Goal: Task Accomplishment & Management: Use online tool/utility

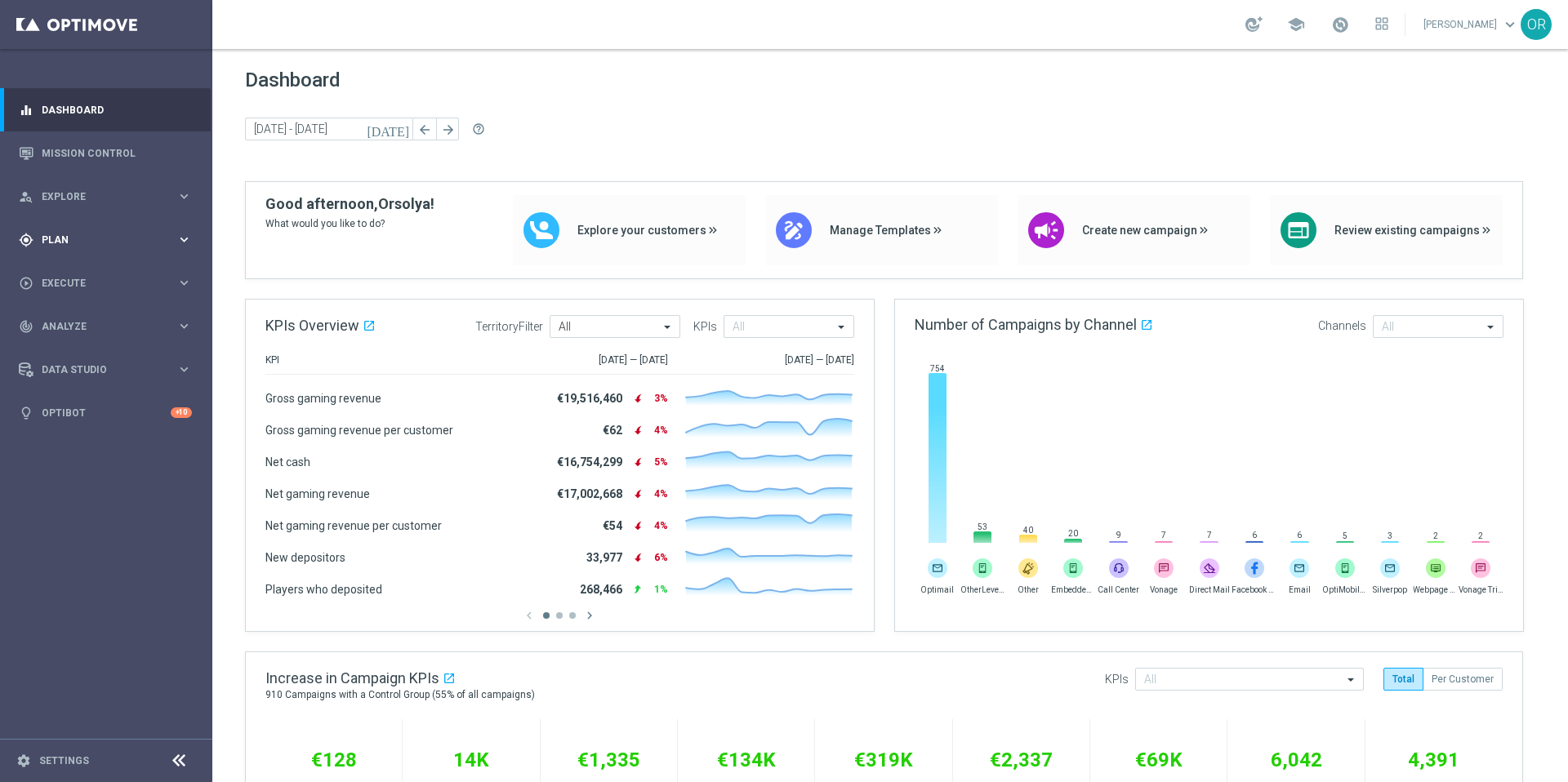
click at [77, 238] on span "Plan" at bounding box center [108, 239] width 135 height 10
click at [83, 320] on span "Templates" at bounding box center [101, 322] width 117 height 10
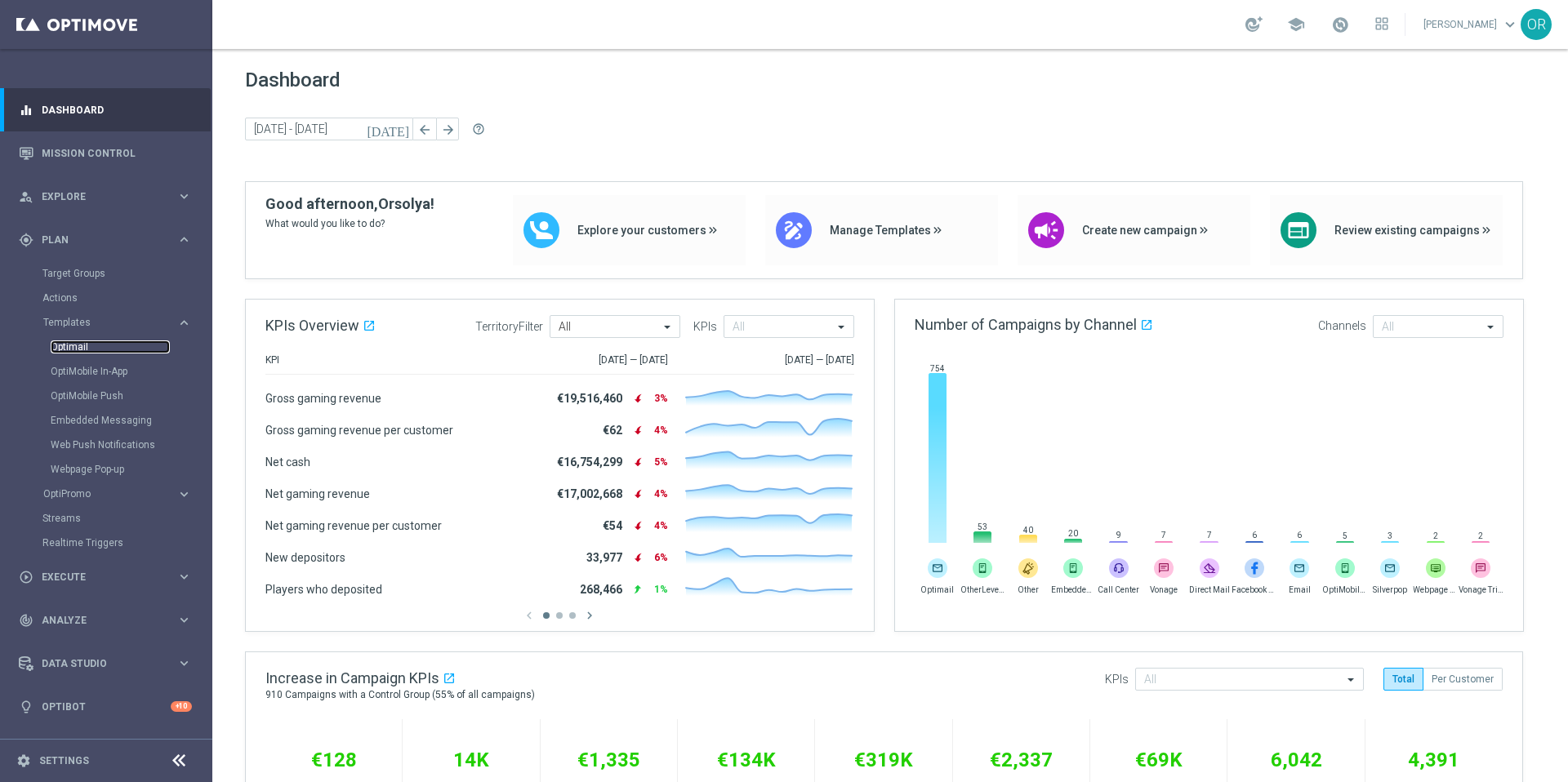
click at [85, 347] on link "Optimail" at bounding box center [111, 347] width 120 height 13
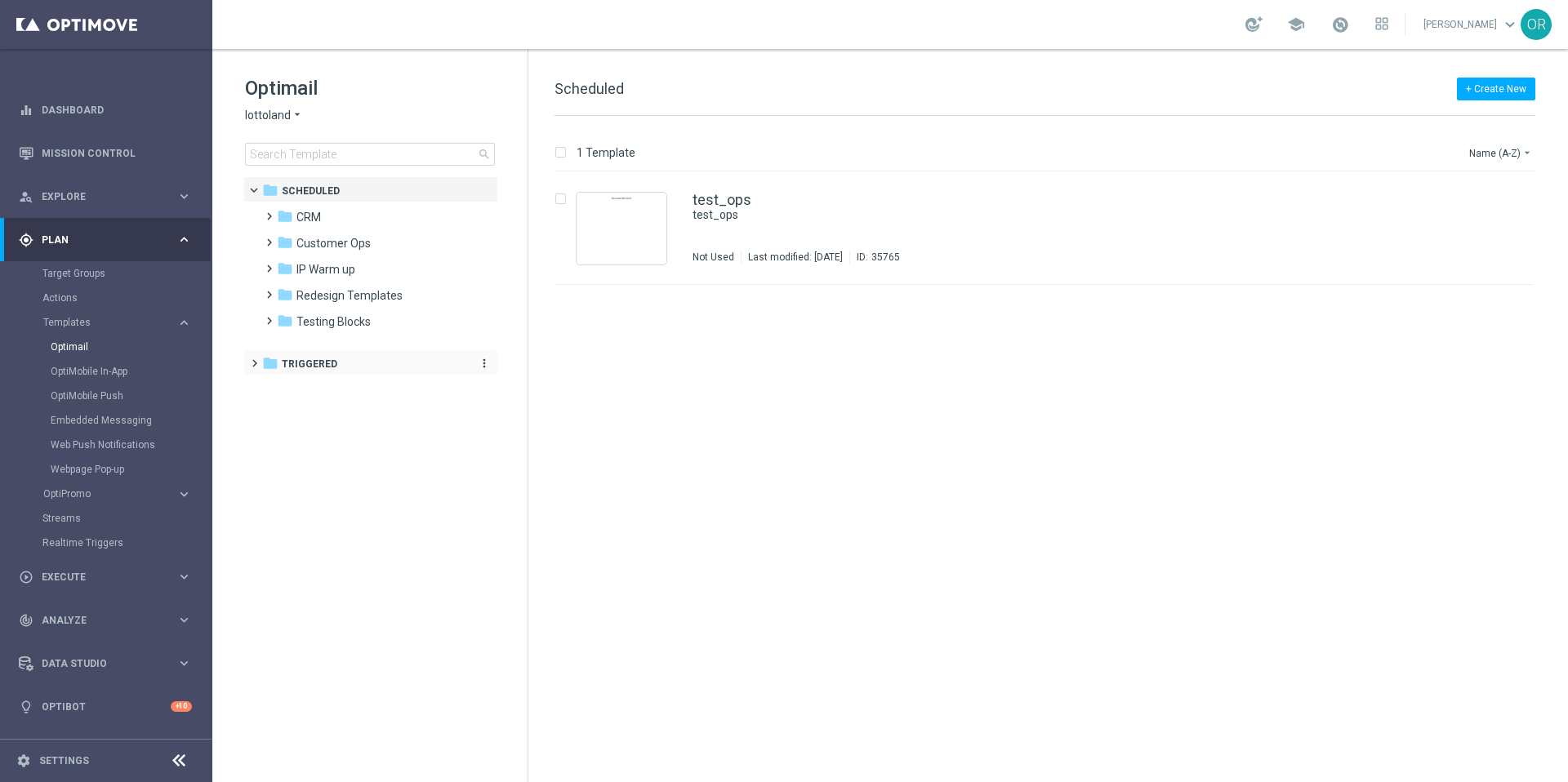
click at [321, 361] on span "Triggered" at bounding box center [309, 364] width 55 height 15
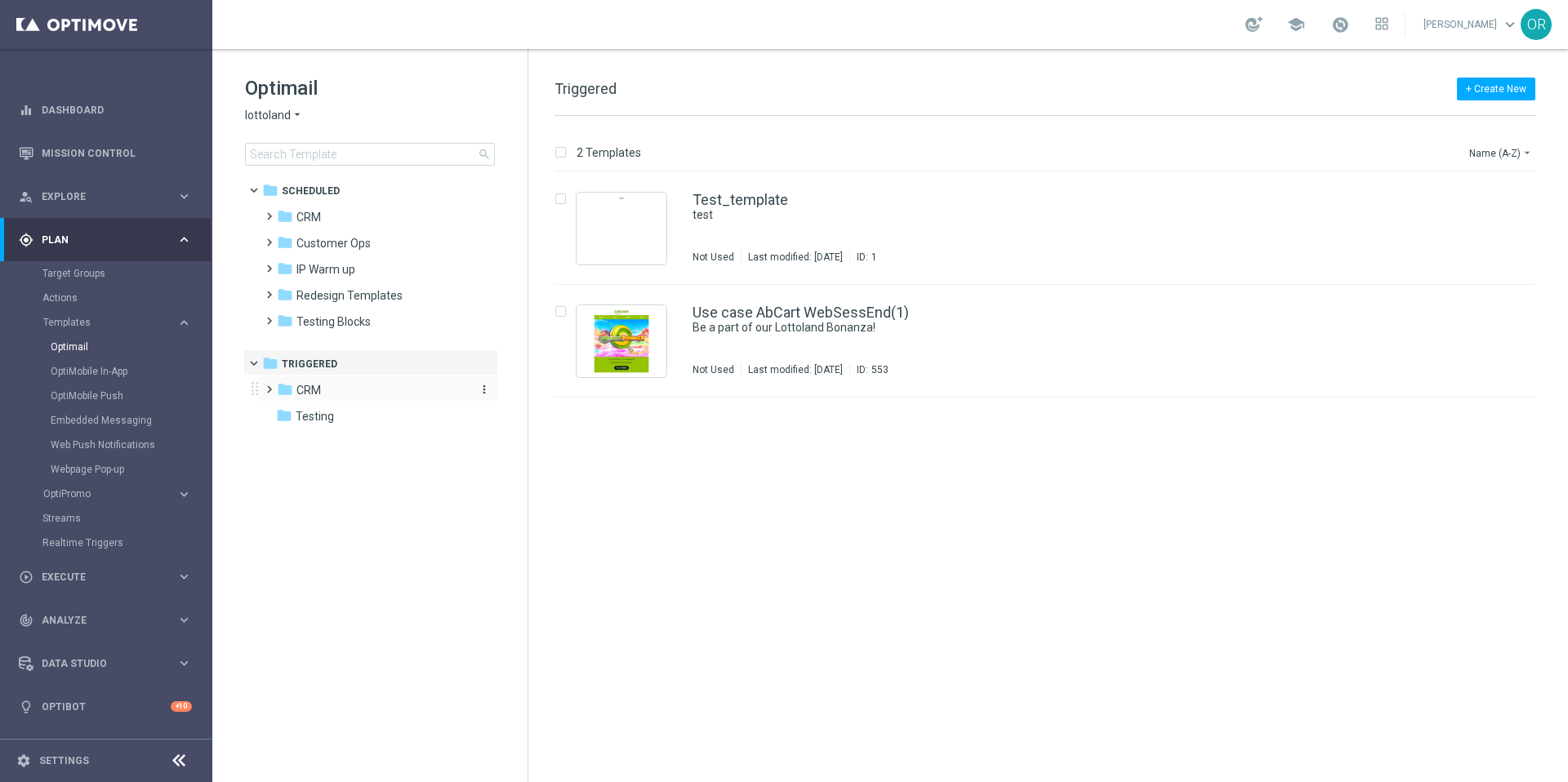
click at [331, 394] on div "folder CRM" at bounding box center [370, 390] width 187 height 18
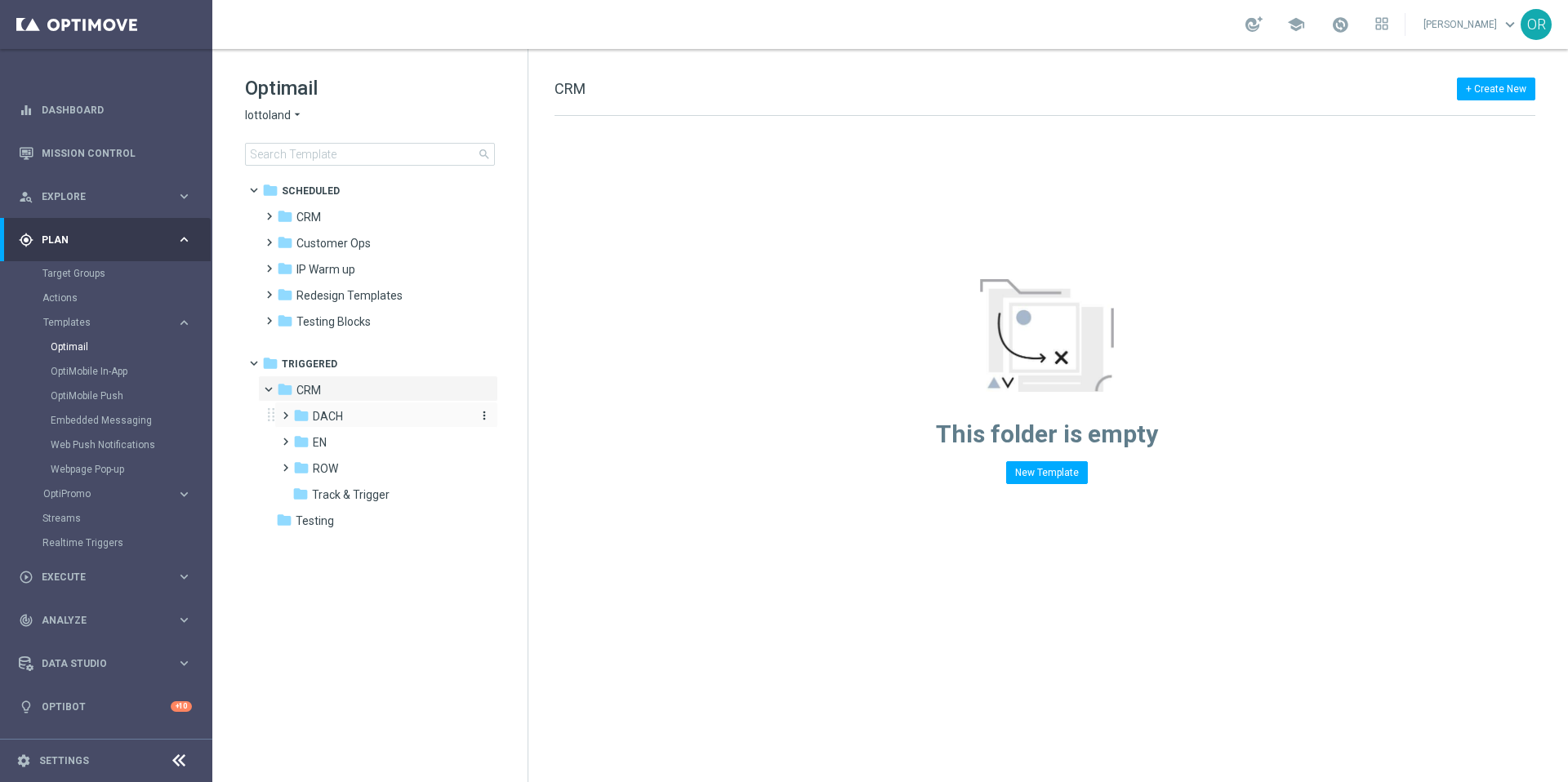
click at [342, 415] on span "DACH" at bounding box center [327, 416] width 30 height 15
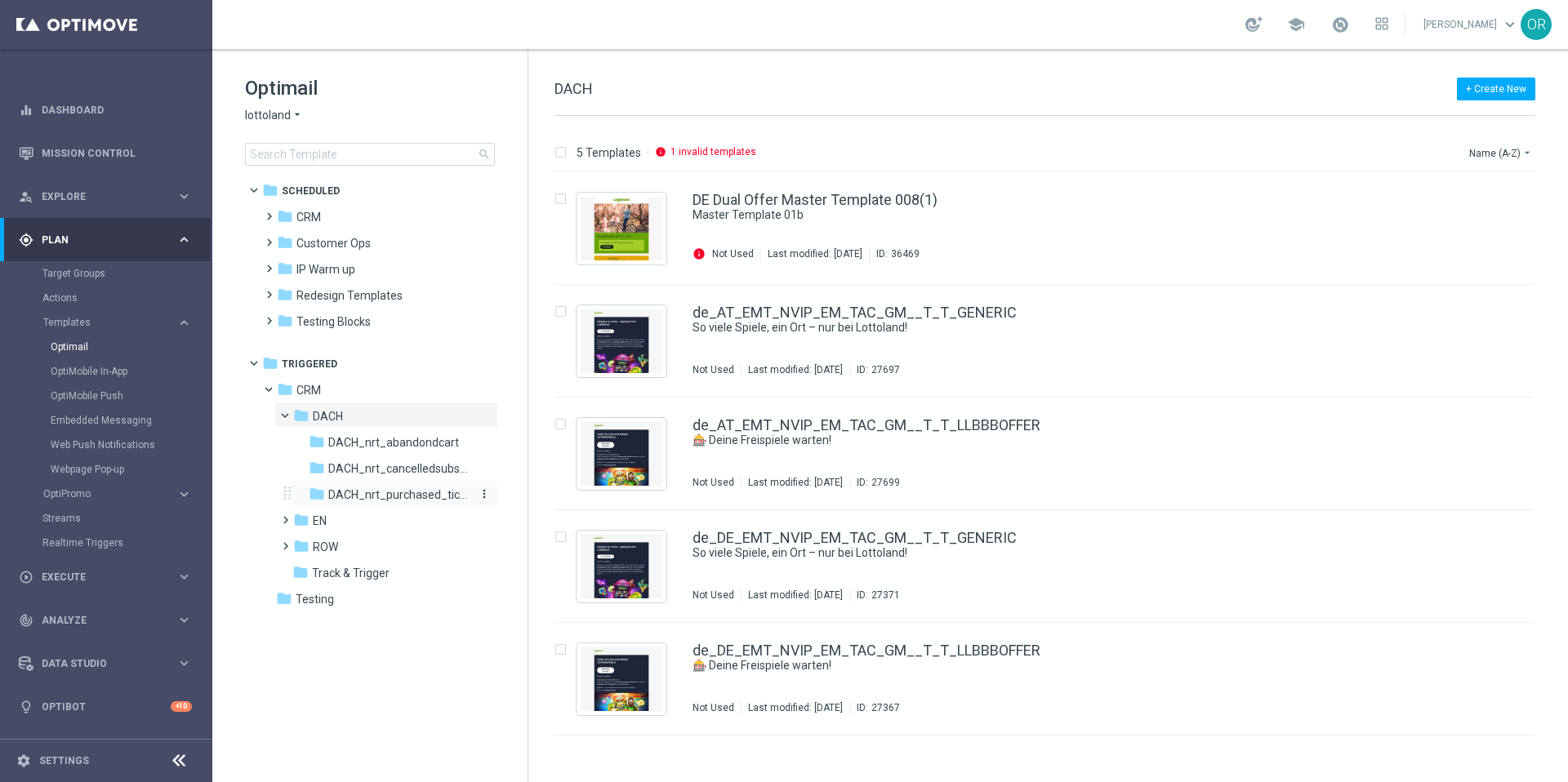
click at [388, 495] on span "DACH_nrt_purchased_tickets" at bounding box center [399, 494] width 142 height 15
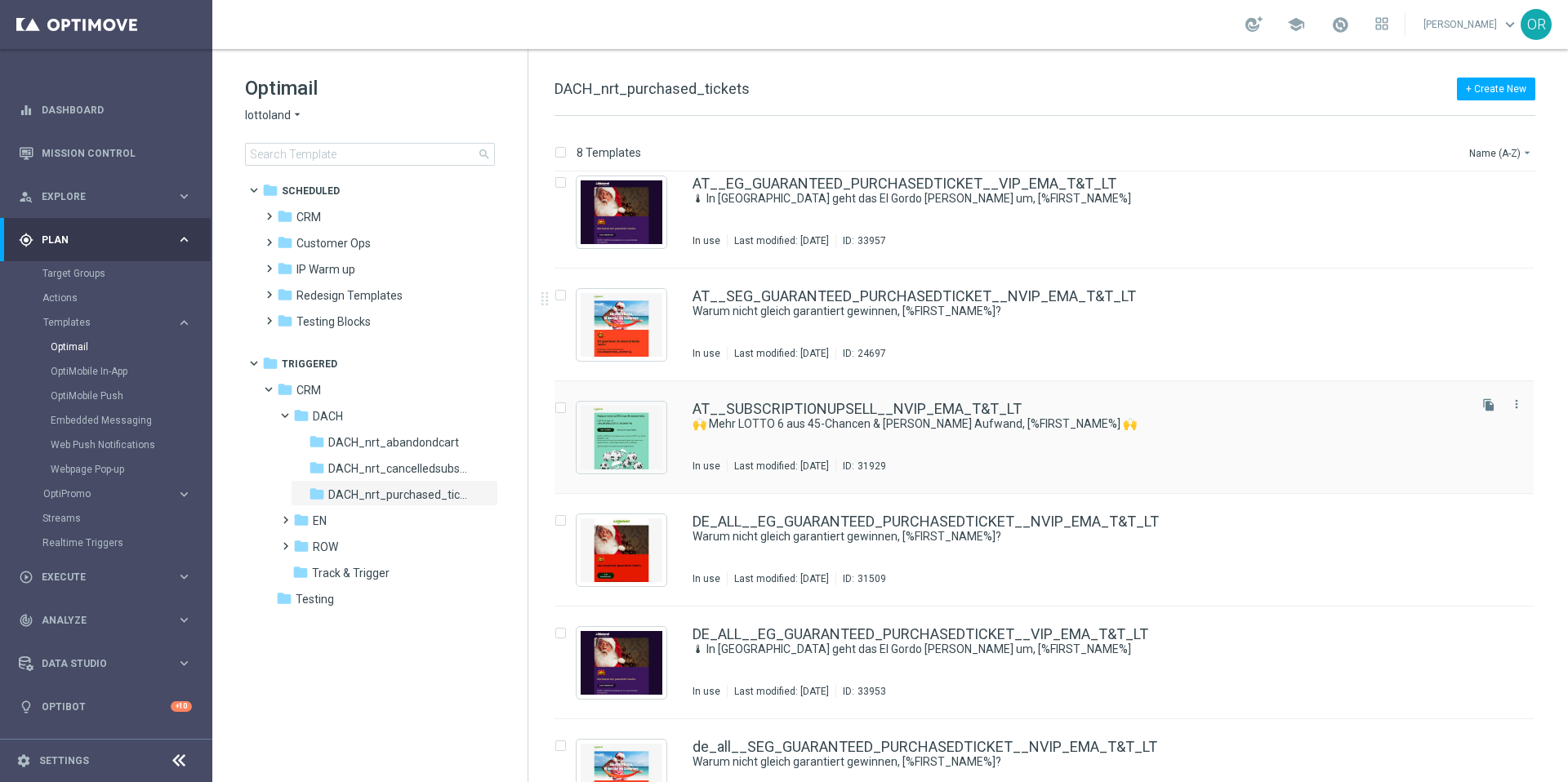
scroll to position [161, 0]
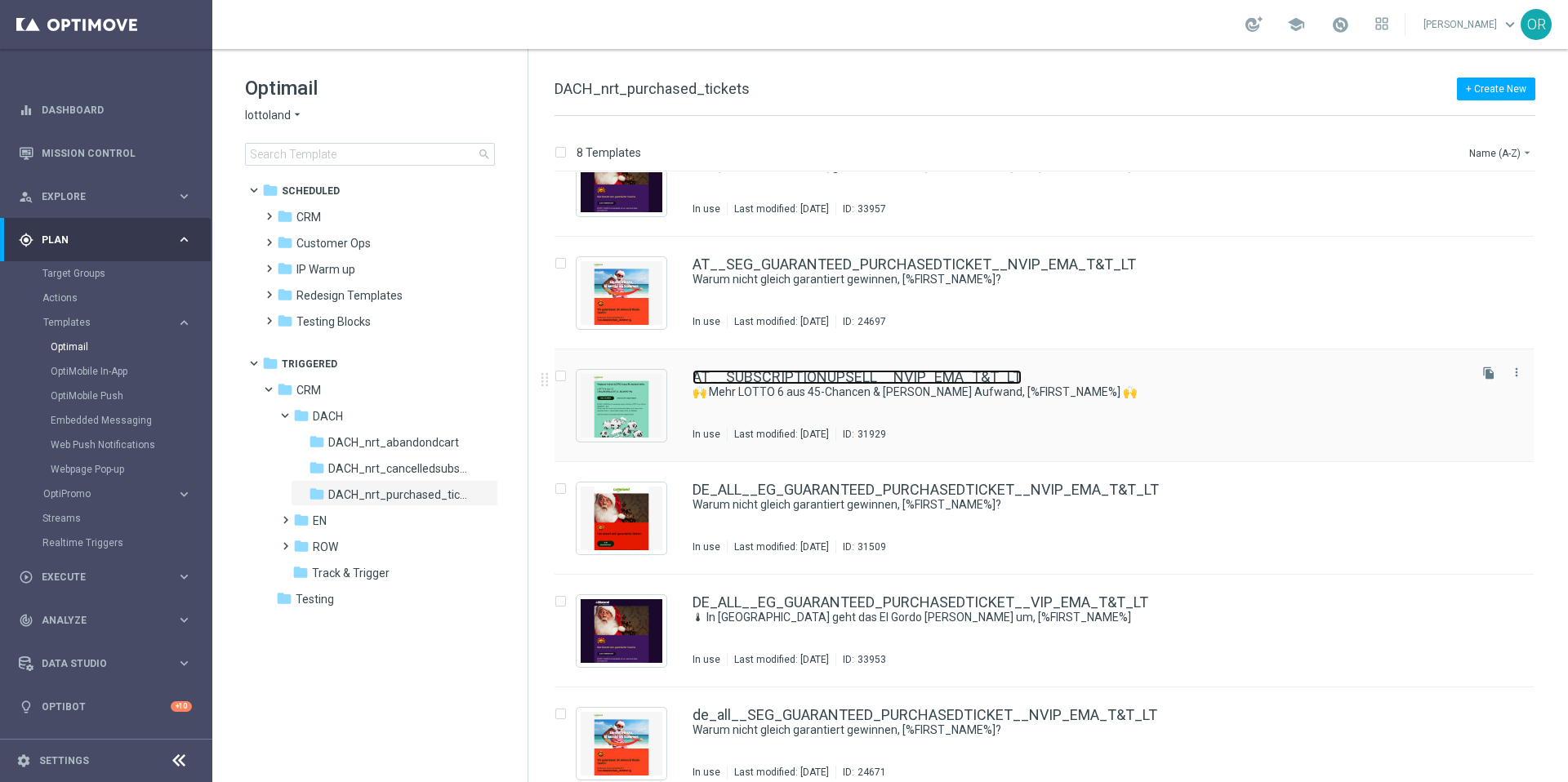
click at [999, 376] on link "AT__SUBSCRIPTIONUPSELL__NVIP_EMA_T&T_LT" at bounding box center [857, 376] width 329 height 15
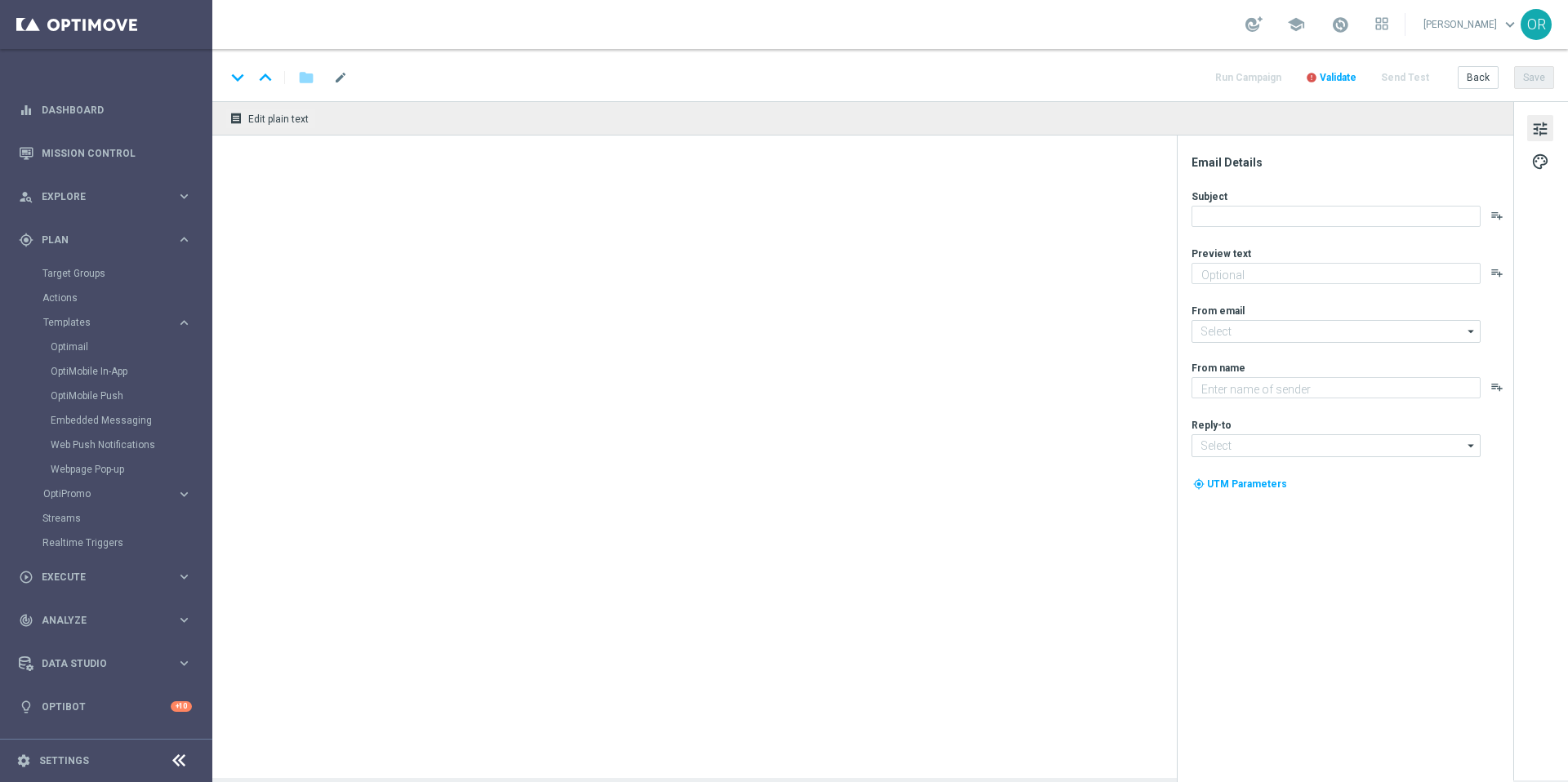
type textarea "Jetzt Abo aktivieren und keine Ziehung mehr verpassen"
type input "mail@crm.lottoland.com"
type textarea "Lottoland"
type input "service@lottoland.com"
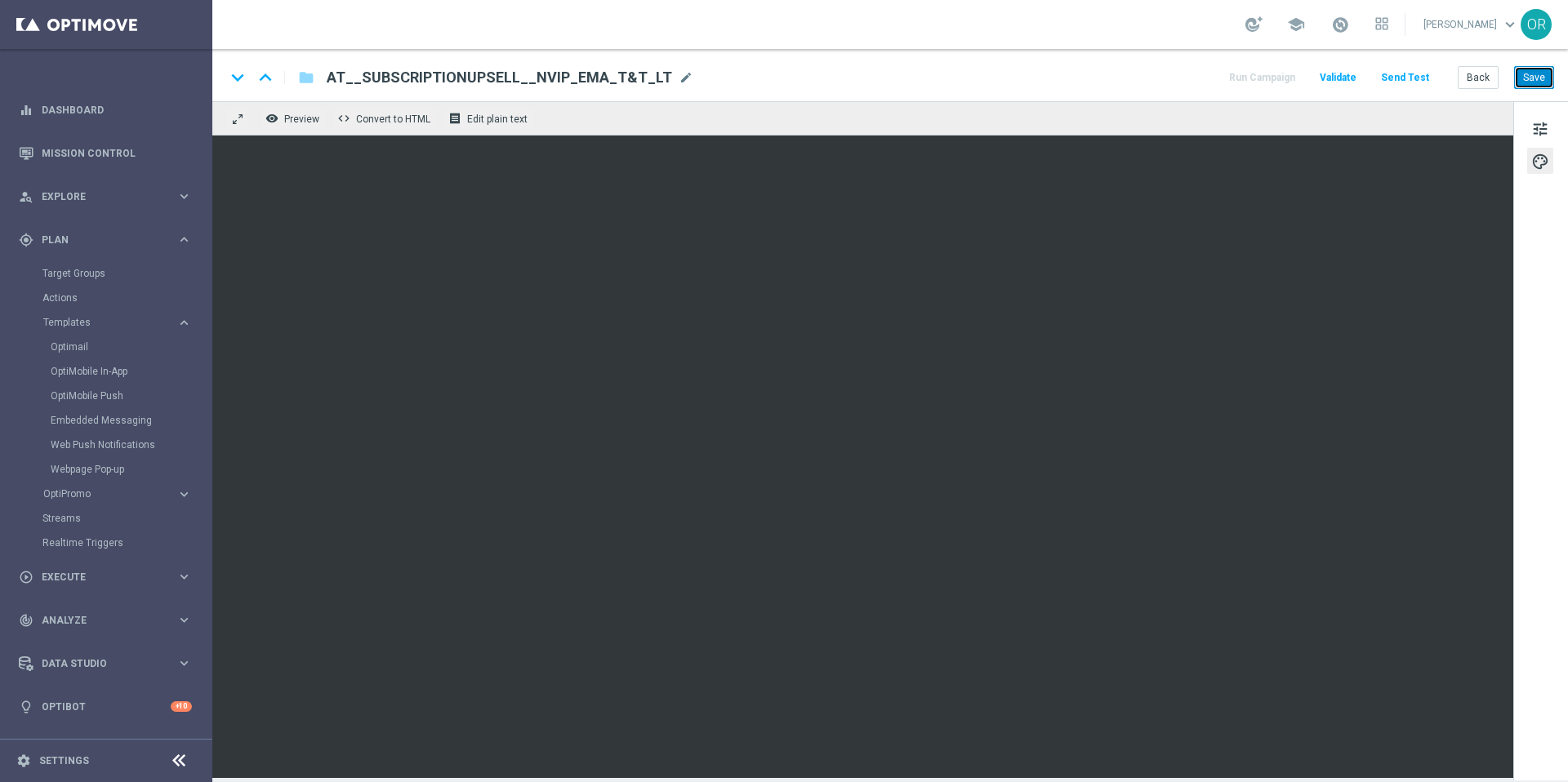
click at [1542, 80] on button "Save" at bounding box center [1534, 77] width 40 height 23
click at [304, 84] on icon "folder" at bounding box center [306, 77] width 17 height 19
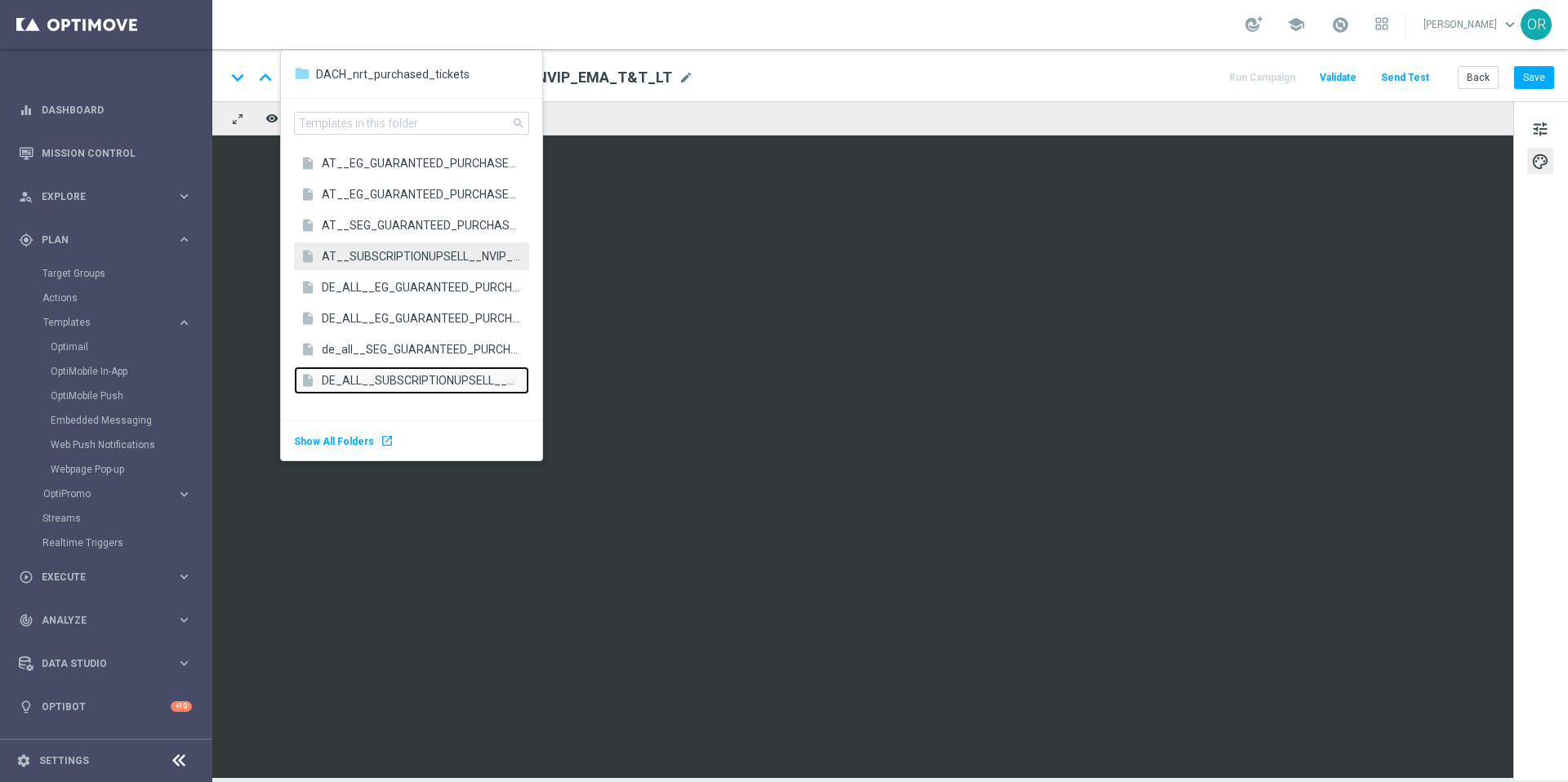
click at [367, 379] on span "DE_ALL__SUBSCRIPTIONUPSELL__NVIP_EMA_T&T_LT" at bounding box center [421, 380] width 199 height 16
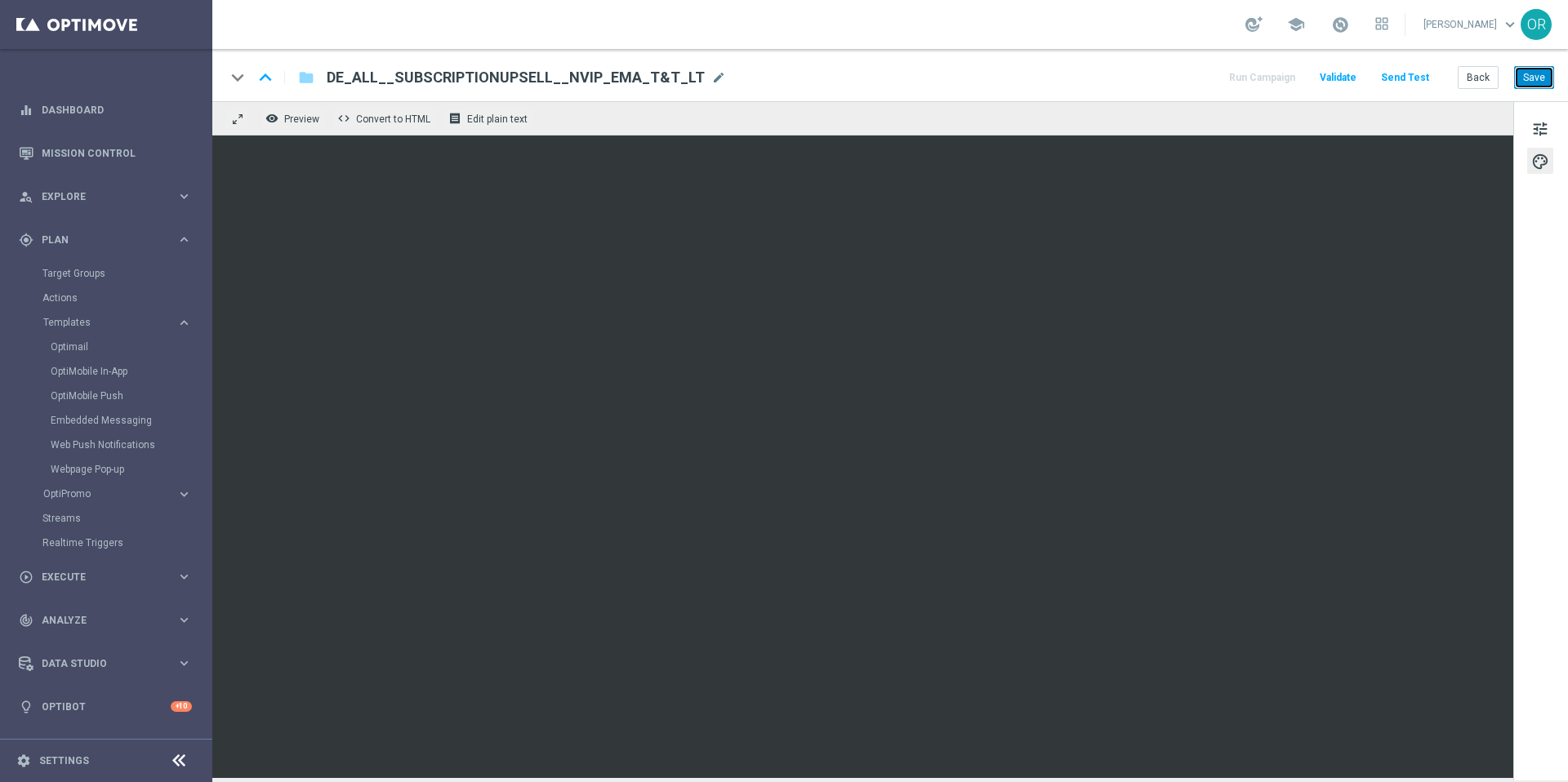
click at [1530, 83] on button "Save" at bounding box center [1534, 77] width 40 height 23
click at [81, 344] on link "Optimail" at bounding box center [111, 347] width 120 height 13
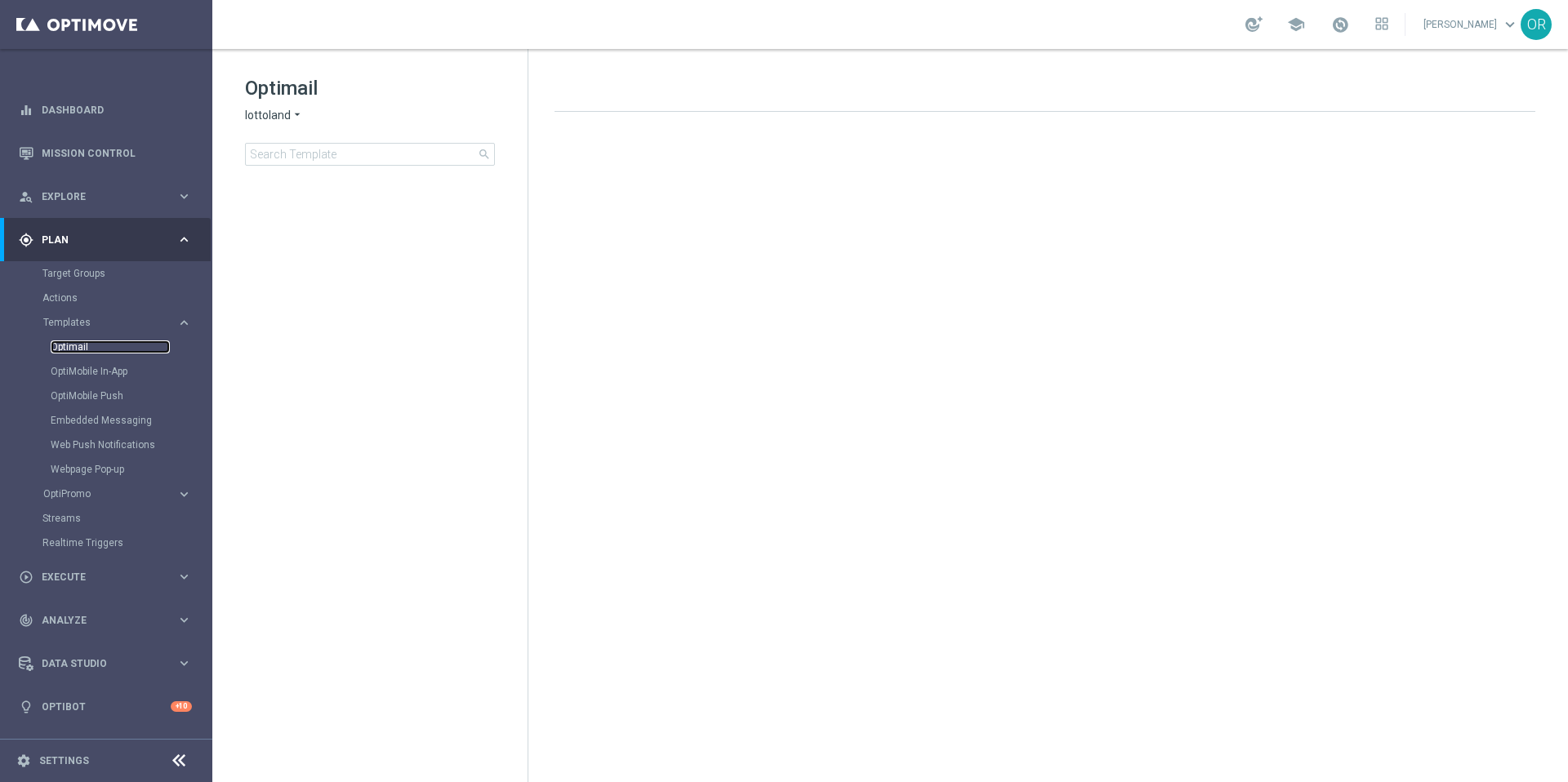
click at [80, 347] on link "Optimail" at bounding box center [111, 347] width 120 height 13
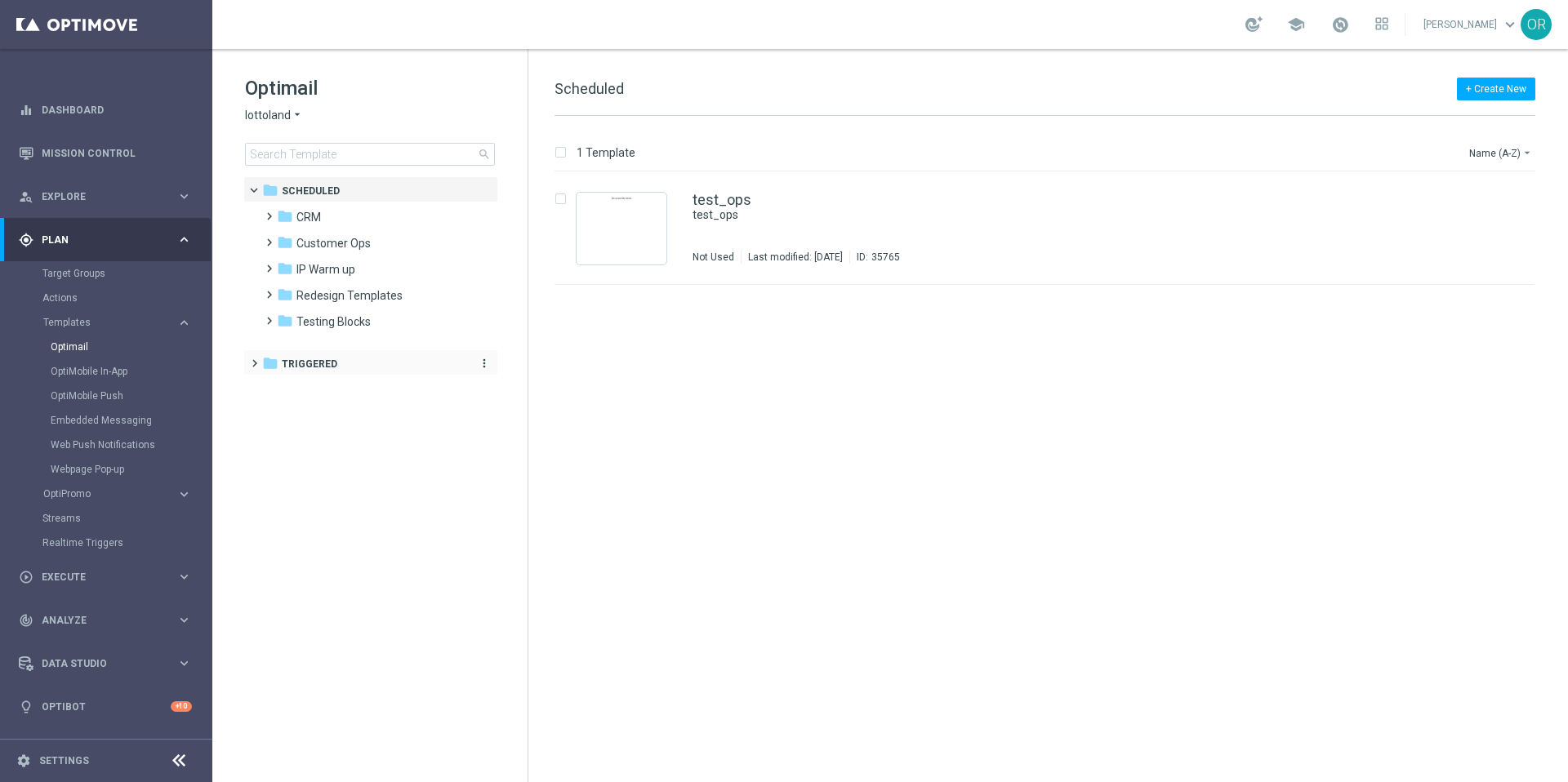
click at [318, 366] on span "Triggered" at bounding box center [309, 364] width 55 height 15
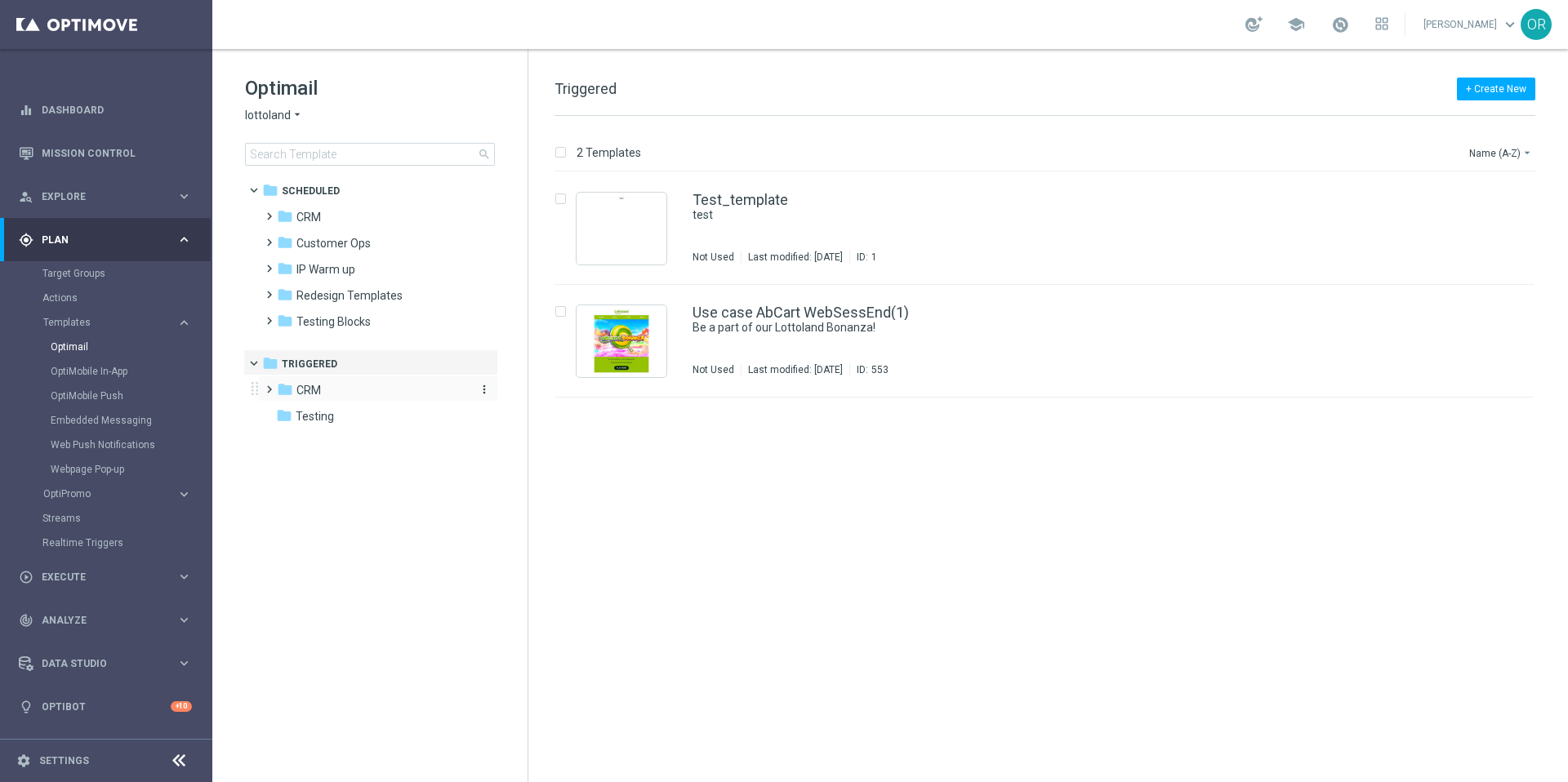
click at [313, 391] on span "CRM" at bounding box center [309, 390] width 25 height 15
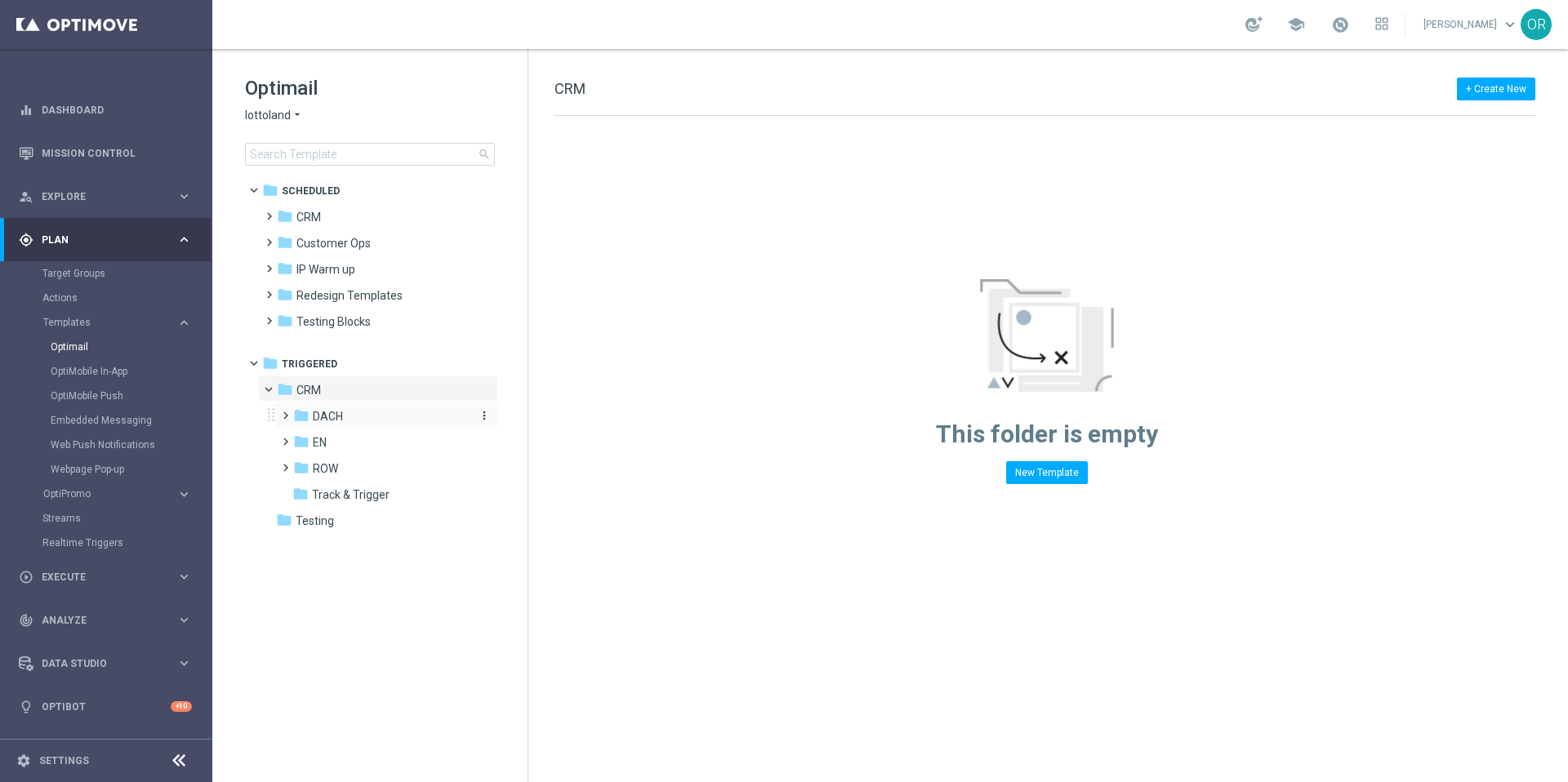
click at [340, 420] on span "DACH" at bounding box center [327, 416] width 30 height 15
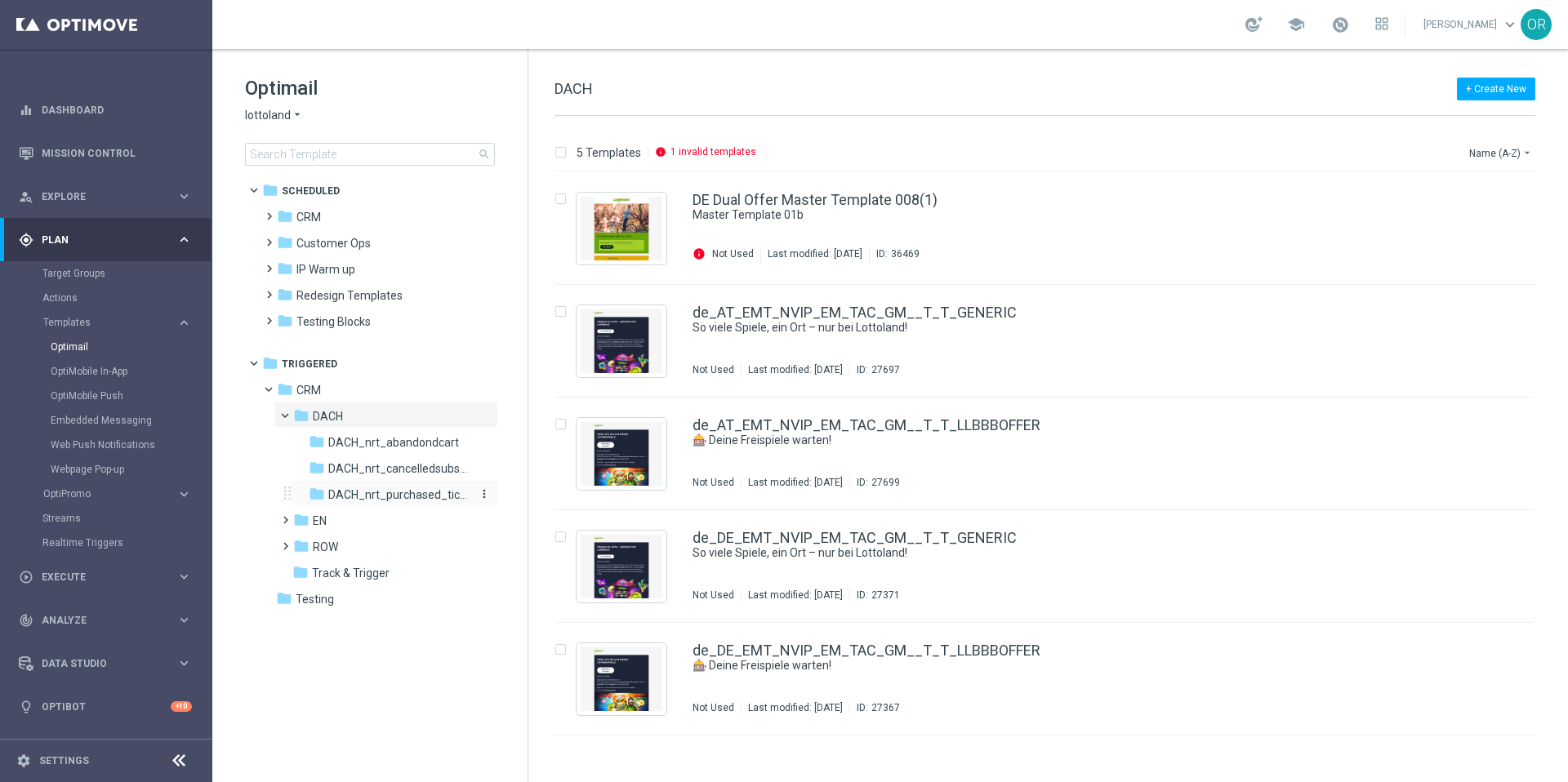
click at [385, 495] on span "DACH_nrt_purchased_tickets" at bounding box center [399, 494] width 142 height 15
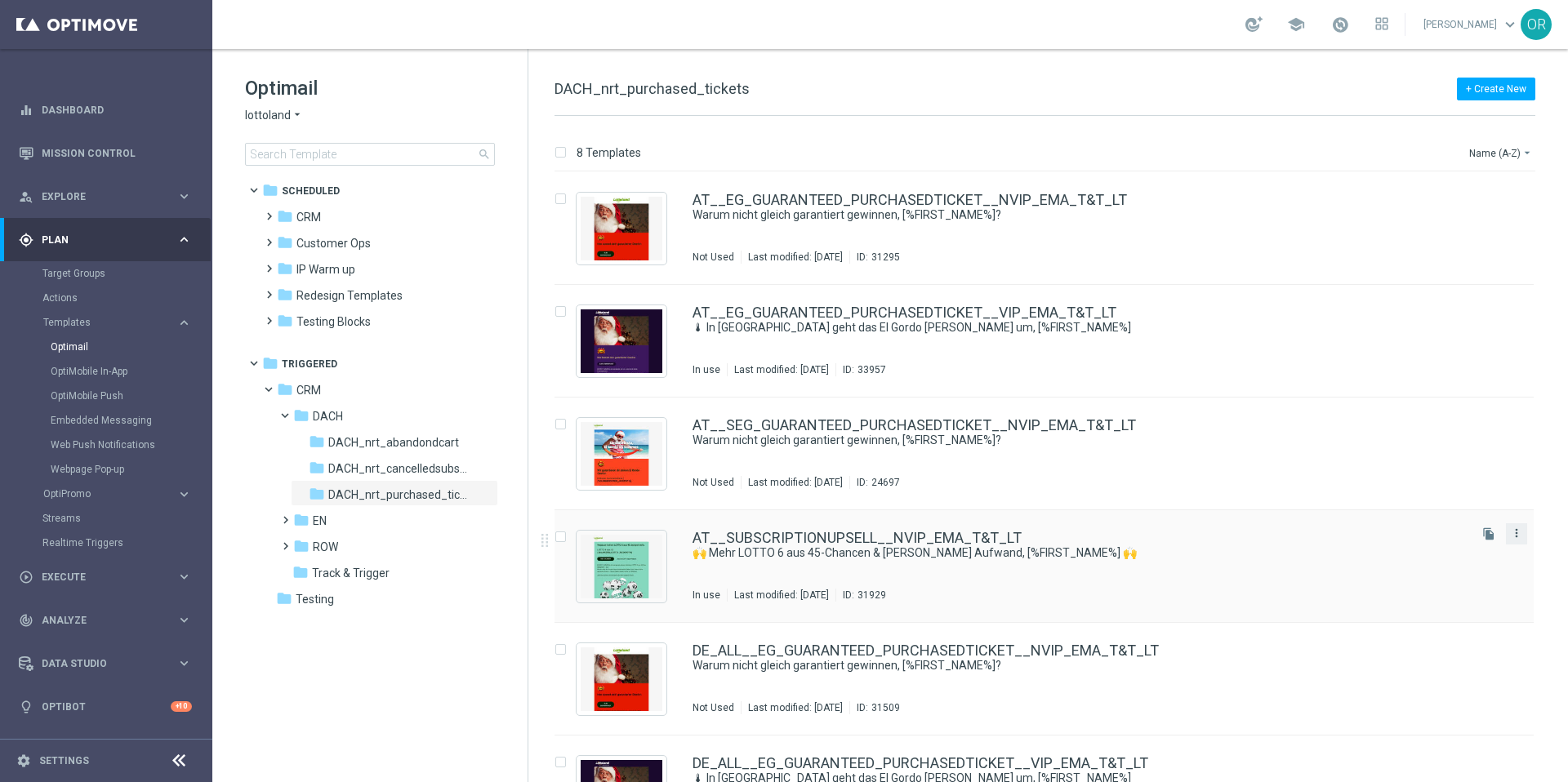
click at [1512, 537] on icon "more_vert" at bounding box center [1516, 533] width 13 height 13
click at [1427, 574] on span "Copy To" at bounding box center [1417, 574] width 36 height 11
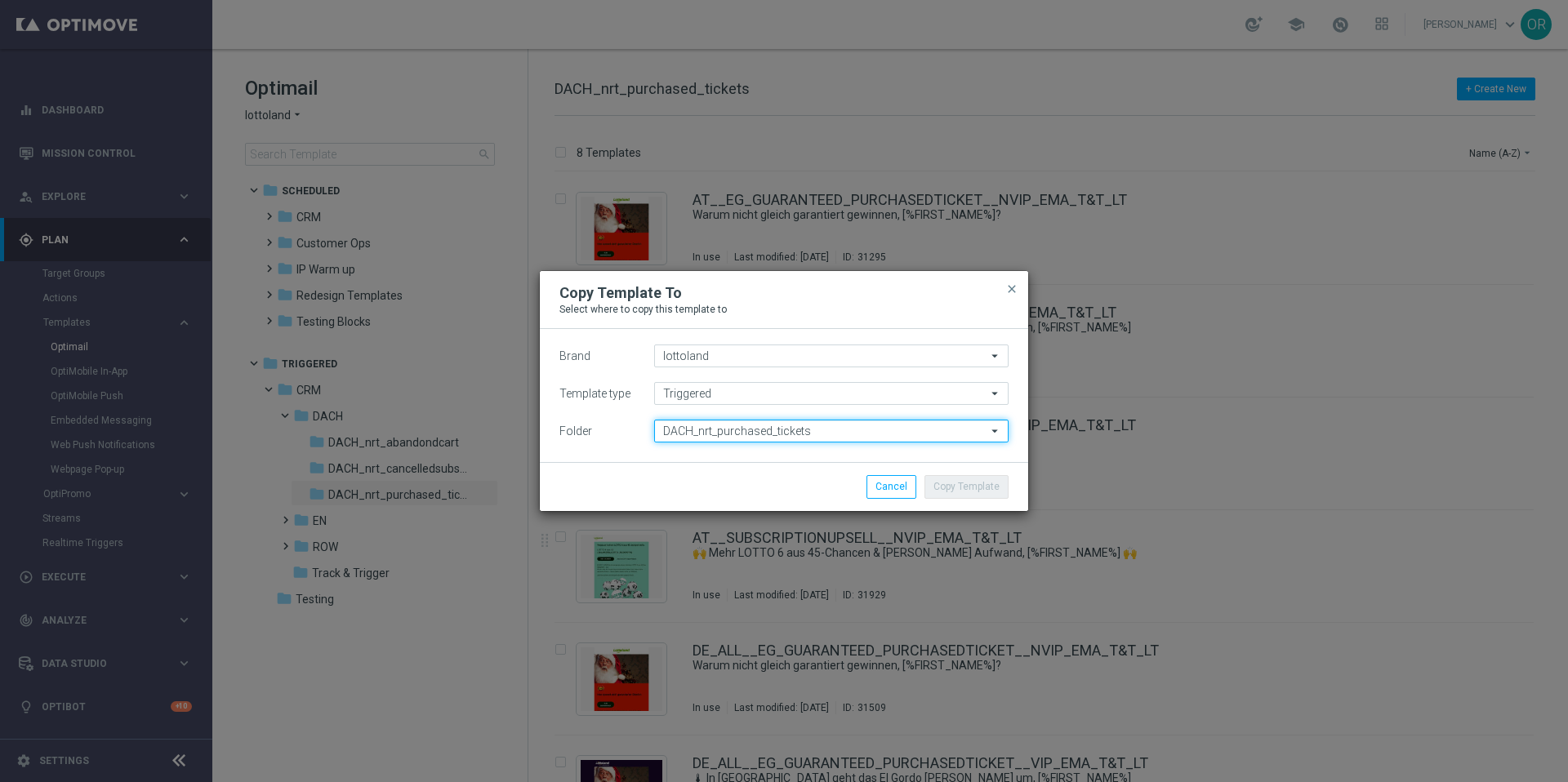
click at [816, 433] on input "DACH_nrt_purchased_tickets" at bounding box center [831, 431] width 355 height 23
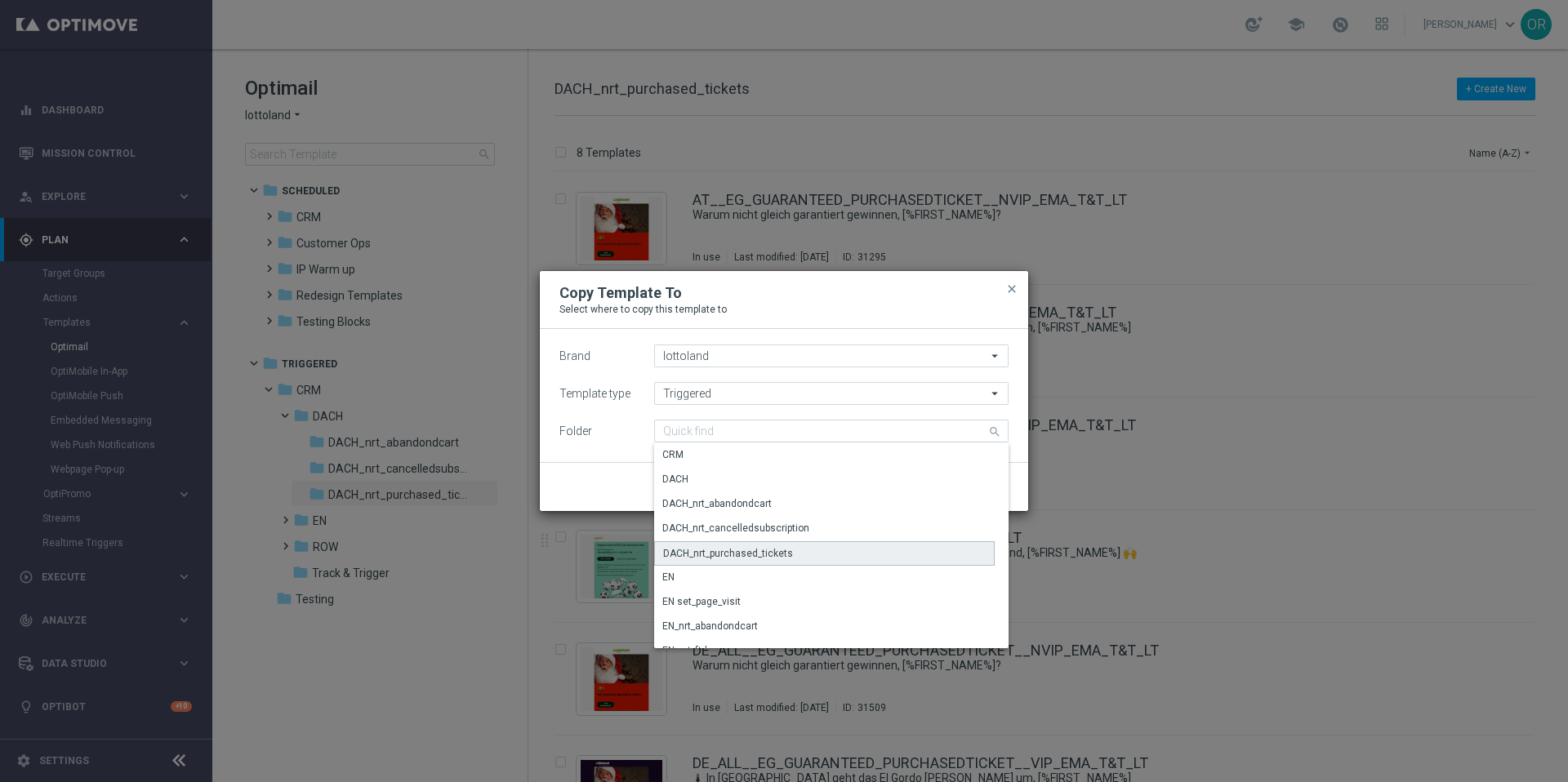
click at [731, 554] on div "DACH_nrt_purchased_tickets" at bounding box center [729, 553] width 130 height 15
type input "DACH_nrt_purchased_tickets"
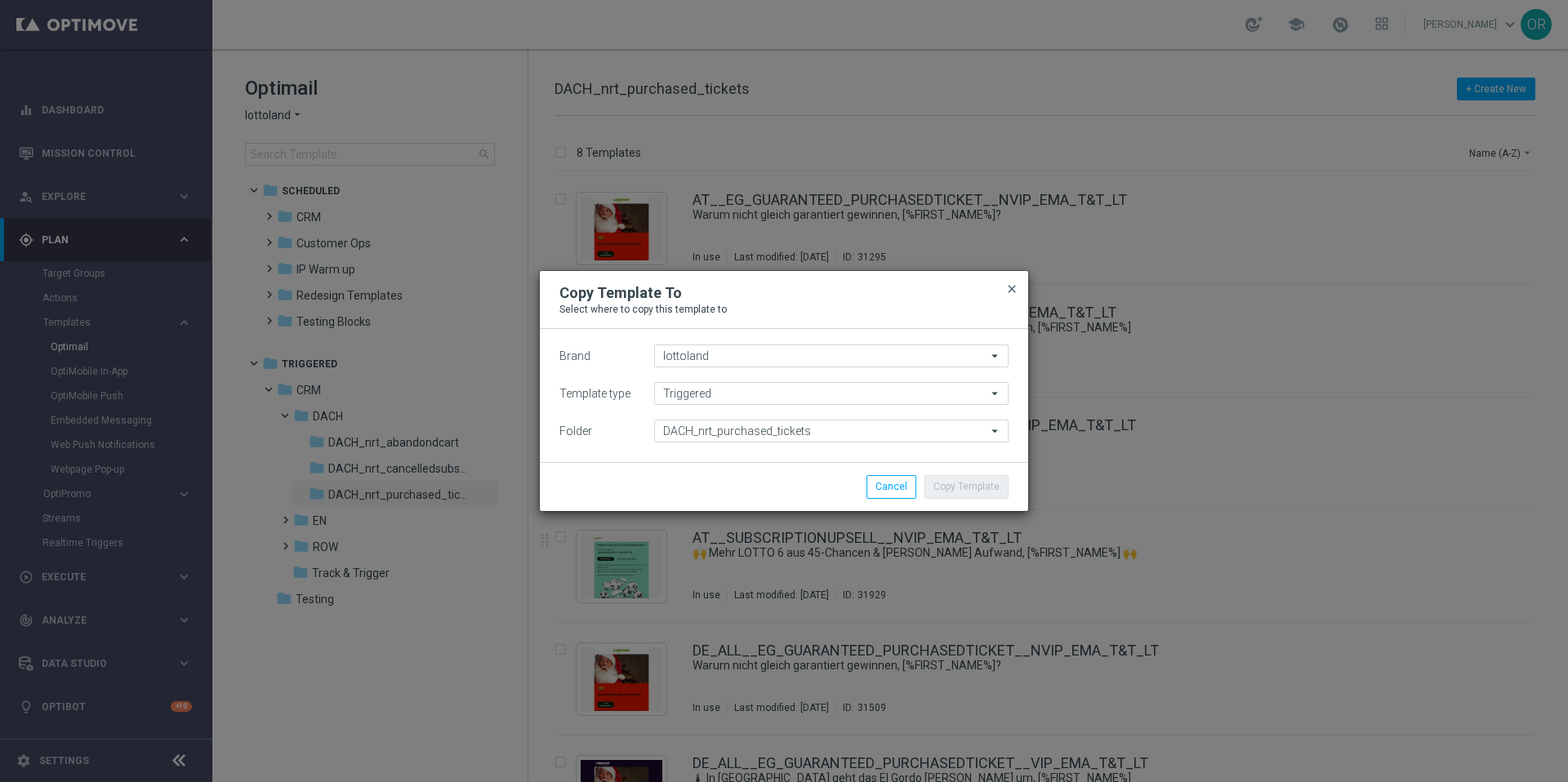
click at [1014, 289] on span "close" at bounding box center [1011, 289] width 13 height 13
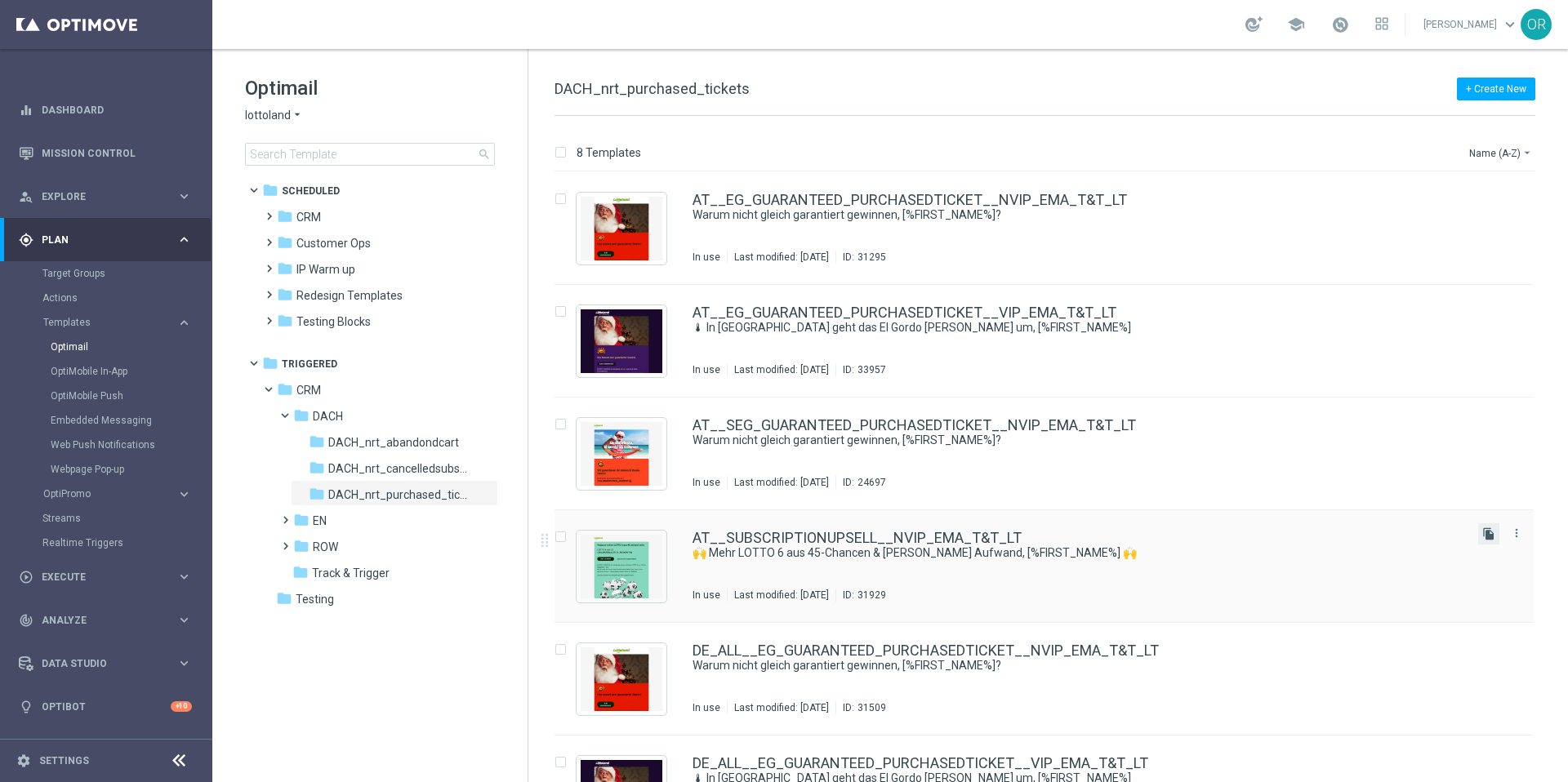
click at [1486, 536] on icon "file_copy" at bounding box center [1488, 534] width 13 height 13
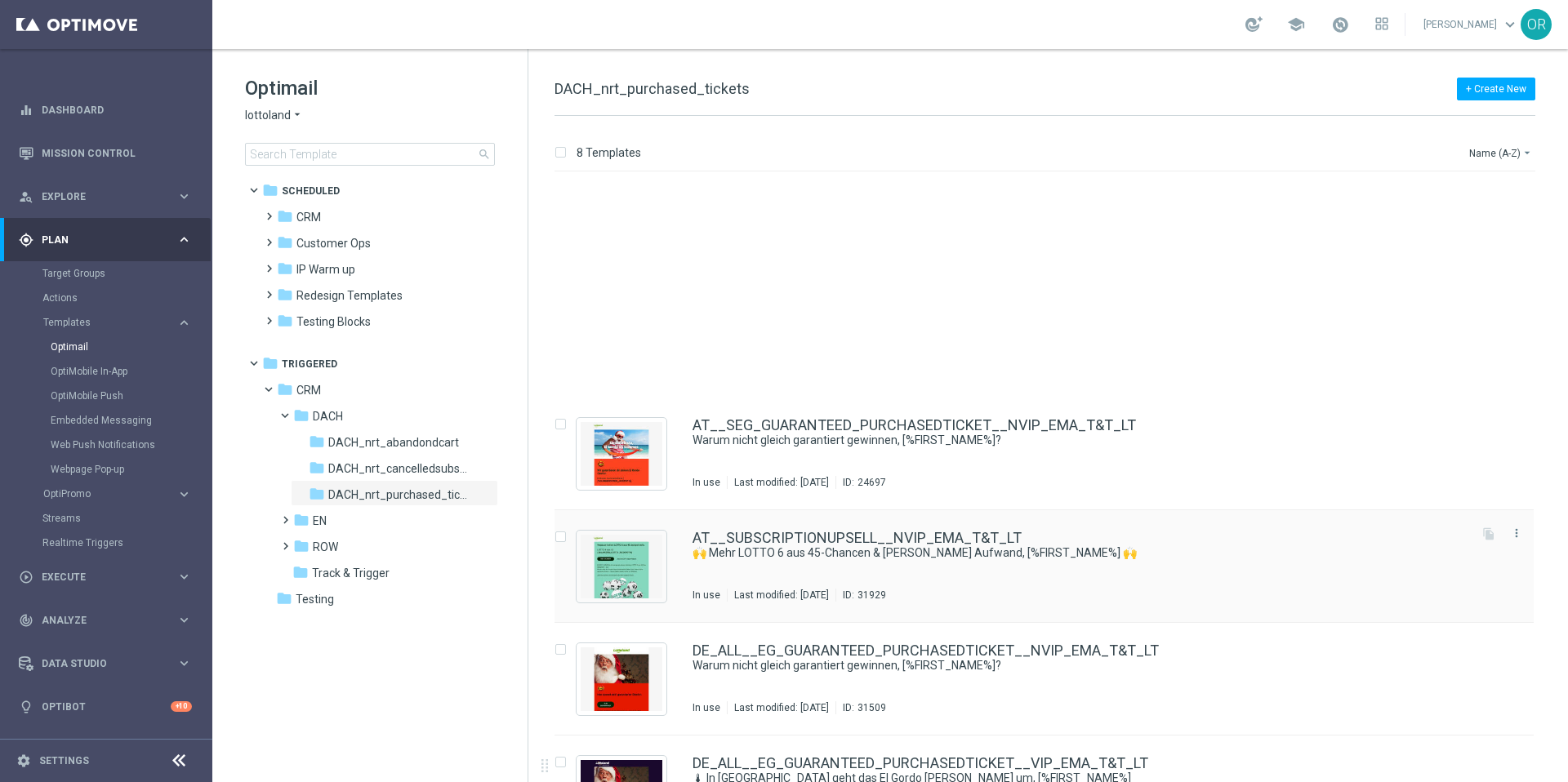
scroll to position [291, 0]
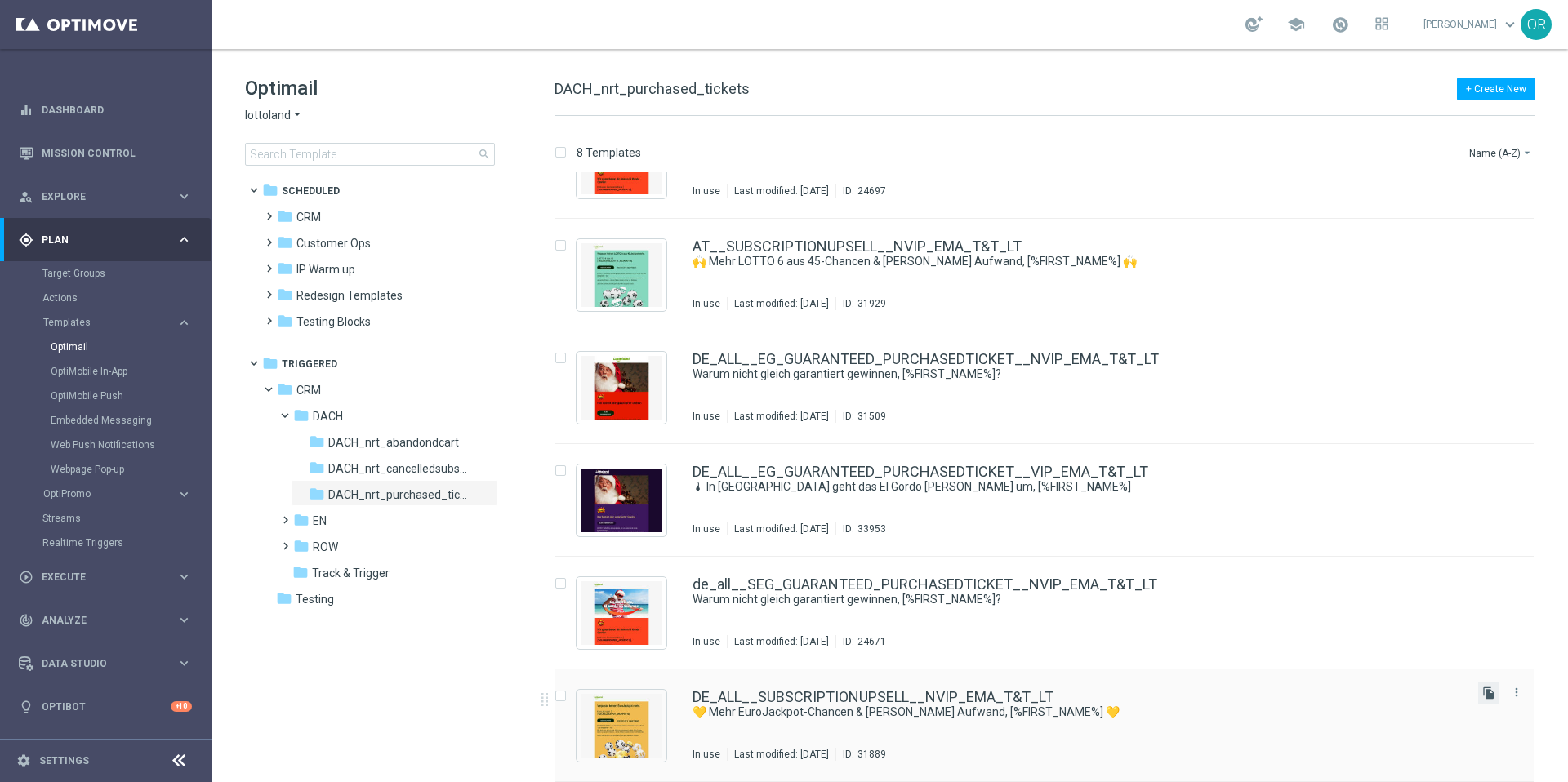
click at [1485, 693] on icon "file_copy" at bounding box center [1488, 693] width 13 height 13
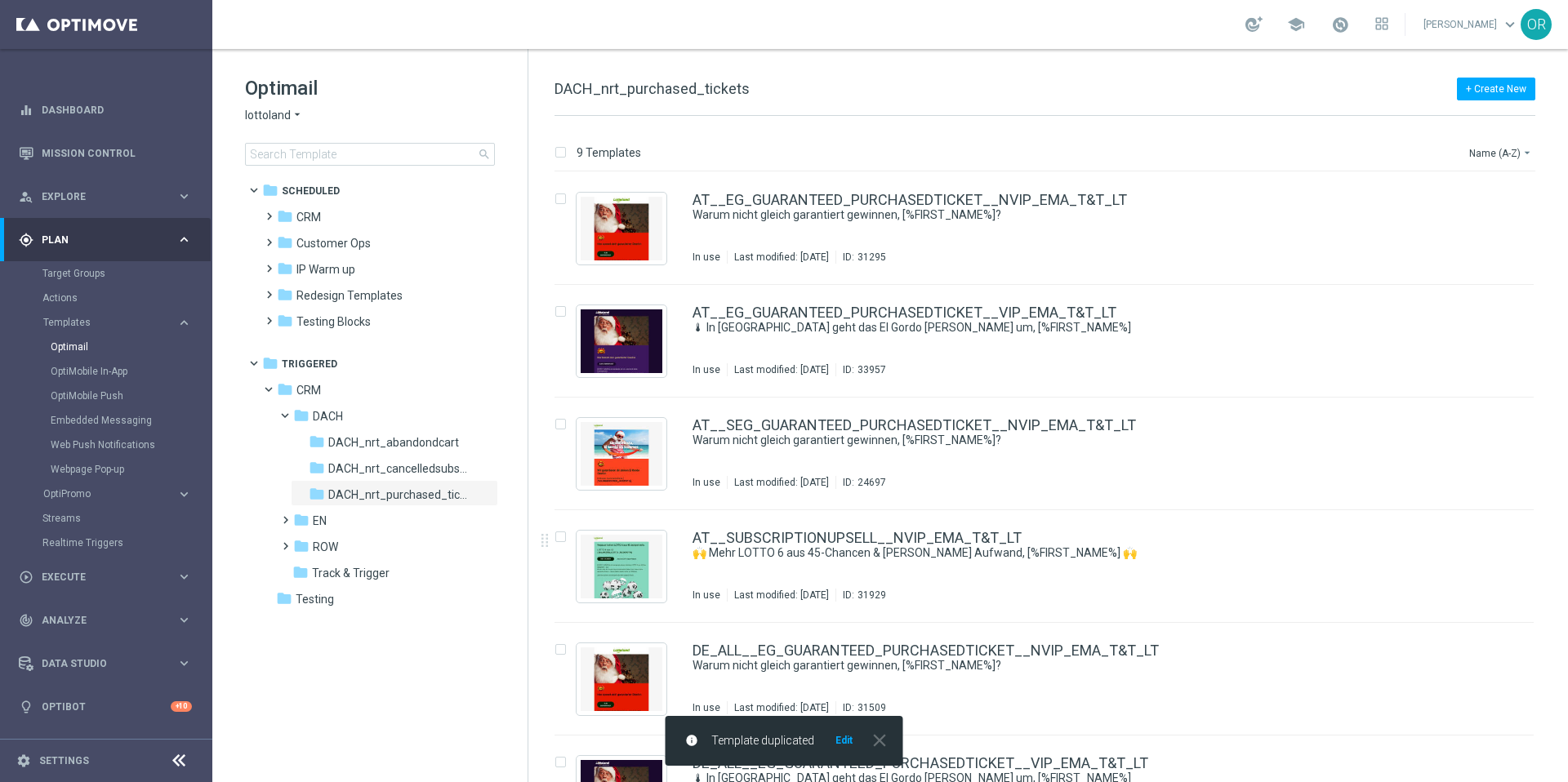
scroll to position [404, 0]
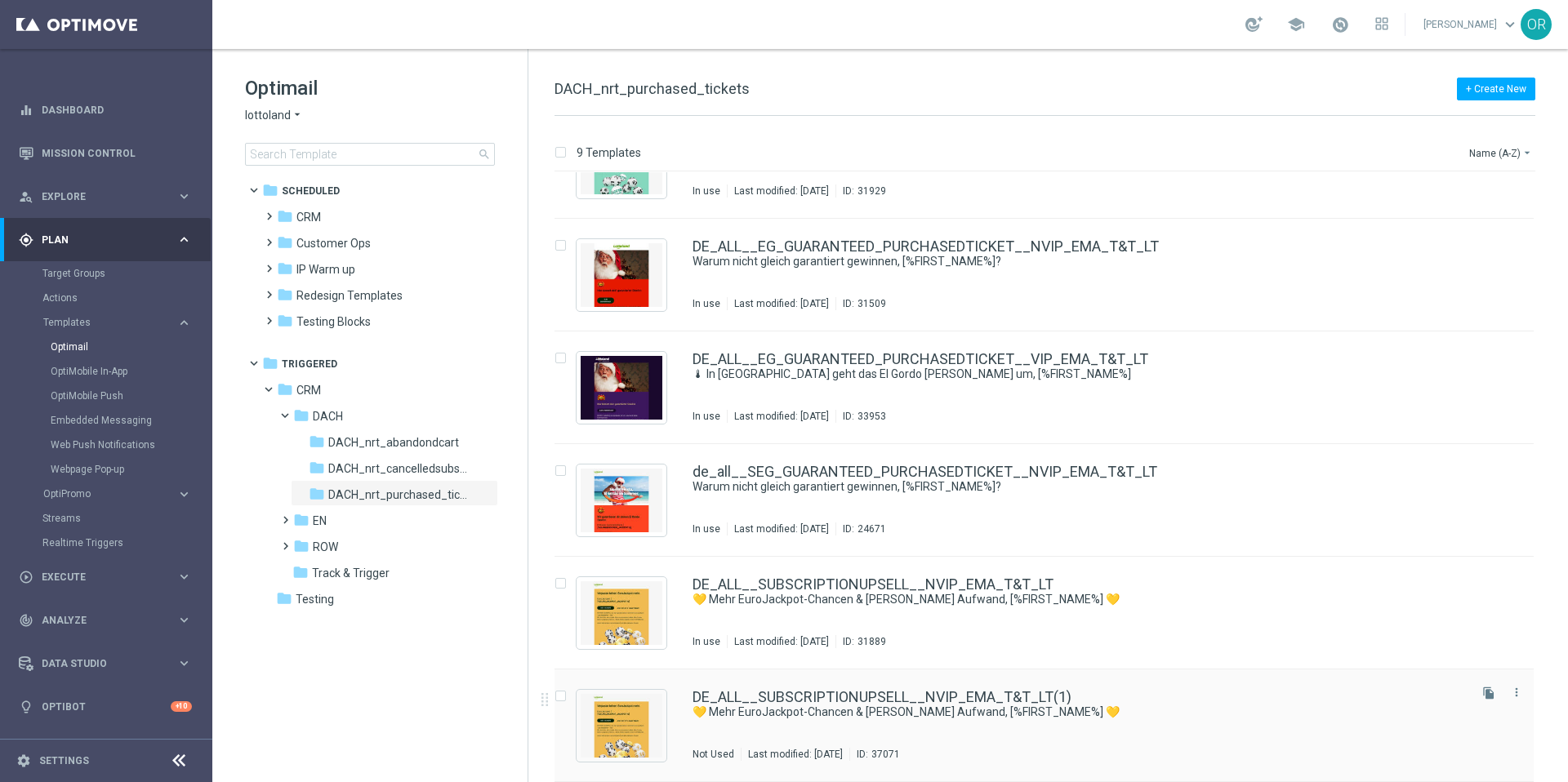
click at [1072, 698] on div "DE_ALL__SUBSCRIPTIONUPSELL__NVIP_EMA_T&T_LT(1)" at bounding box center [1079, 697] width 773 height 15
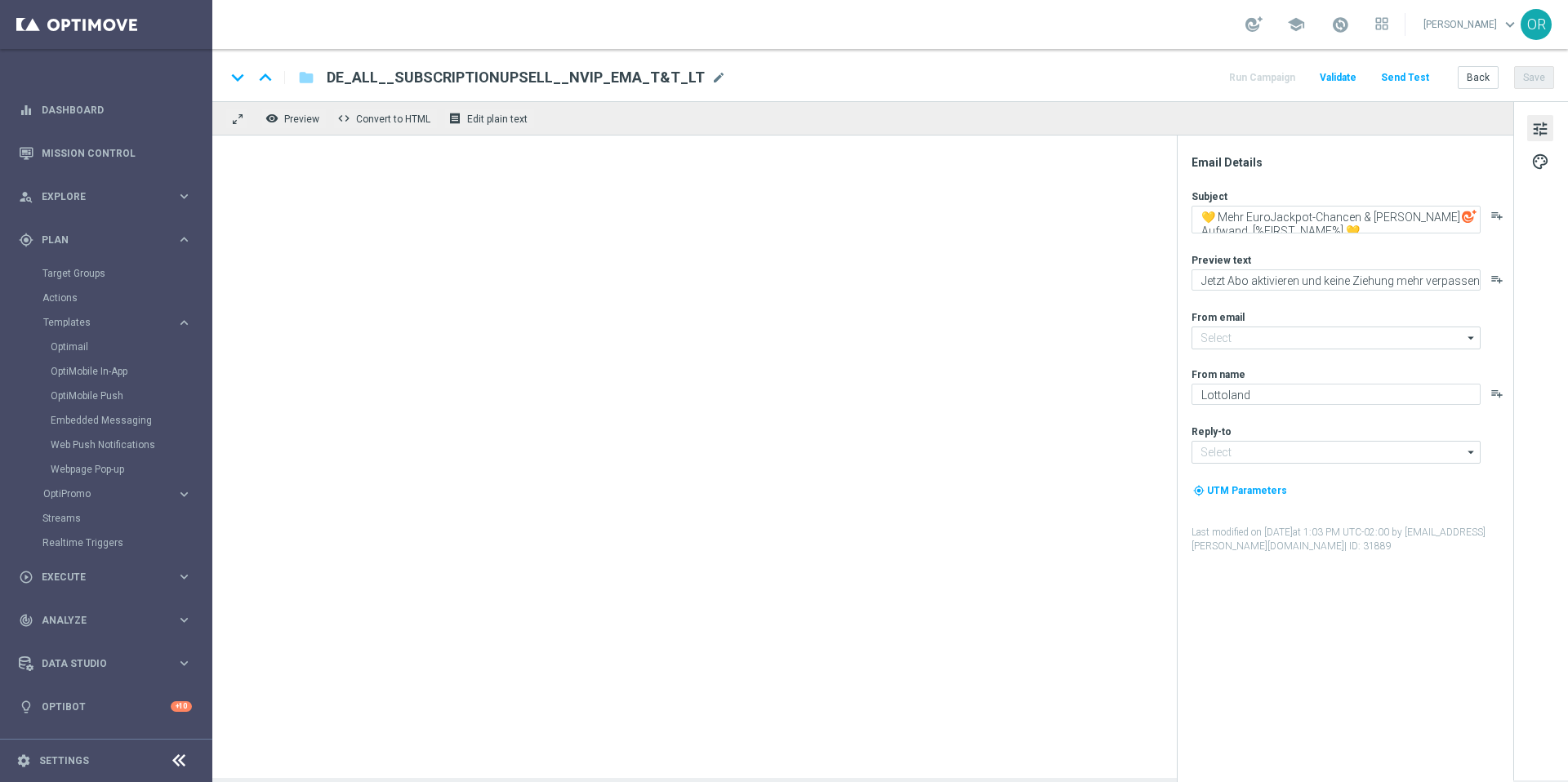
type input "mail@crm.lottoland.com"
type input "service@lottoland.com"
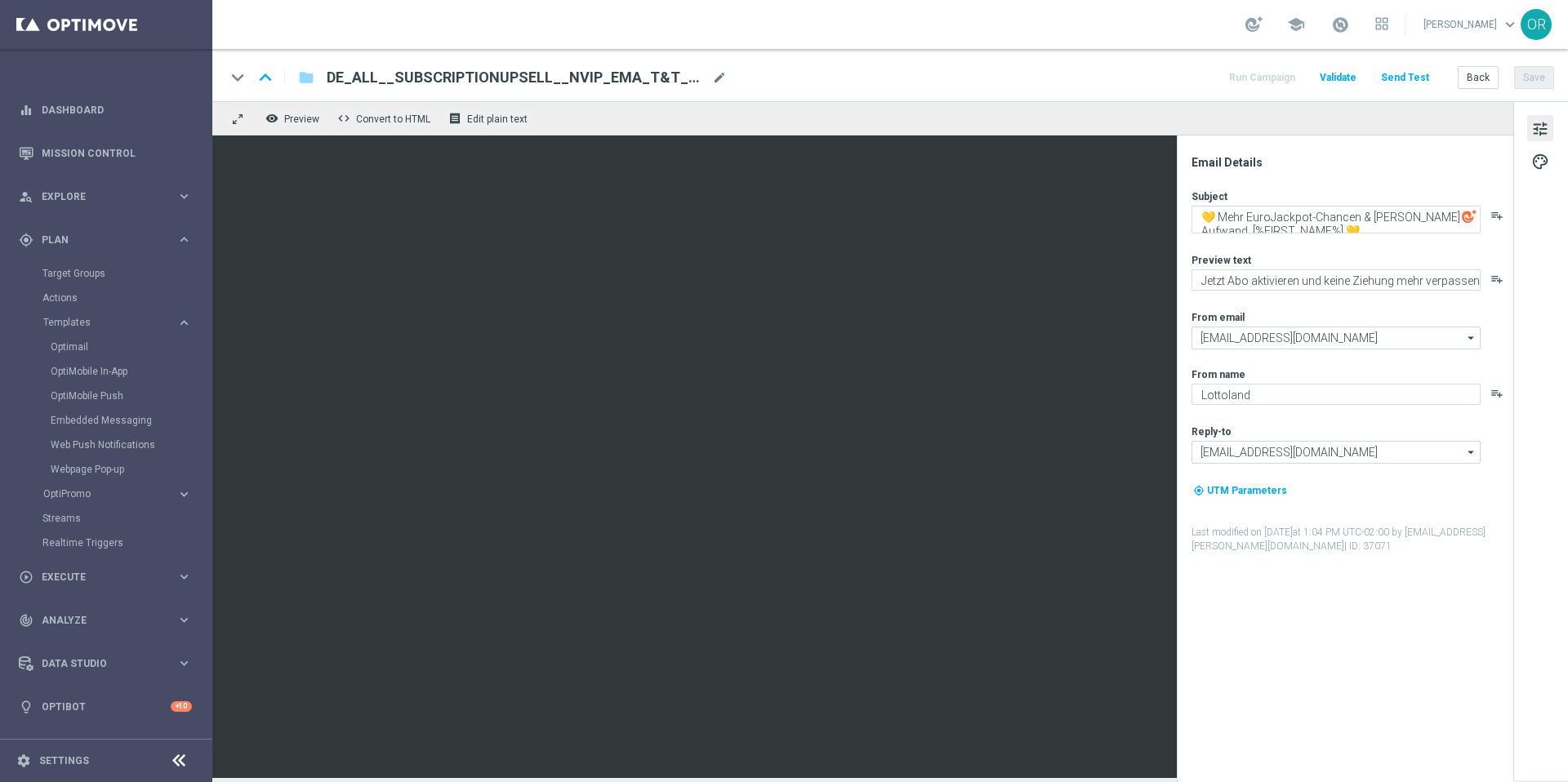
drag, startPoint x: 693, startPoint y: 81, endPoint x: 719, endPoint y: 97, distance: 30.5
click at [694, 82] on span "DE_ALL__SUBSCRIPTIONUPSELL__NVIP_EMA_T&T_LT(1)" at bounding box center [516, 77] width 379 height 19
click at [501, 78] on input "DE_ALL__SUBSCRIPTIONUPSELL__NVIP_EMA_T&T_LT" at bounding box center [529, 77] width 405 height 21
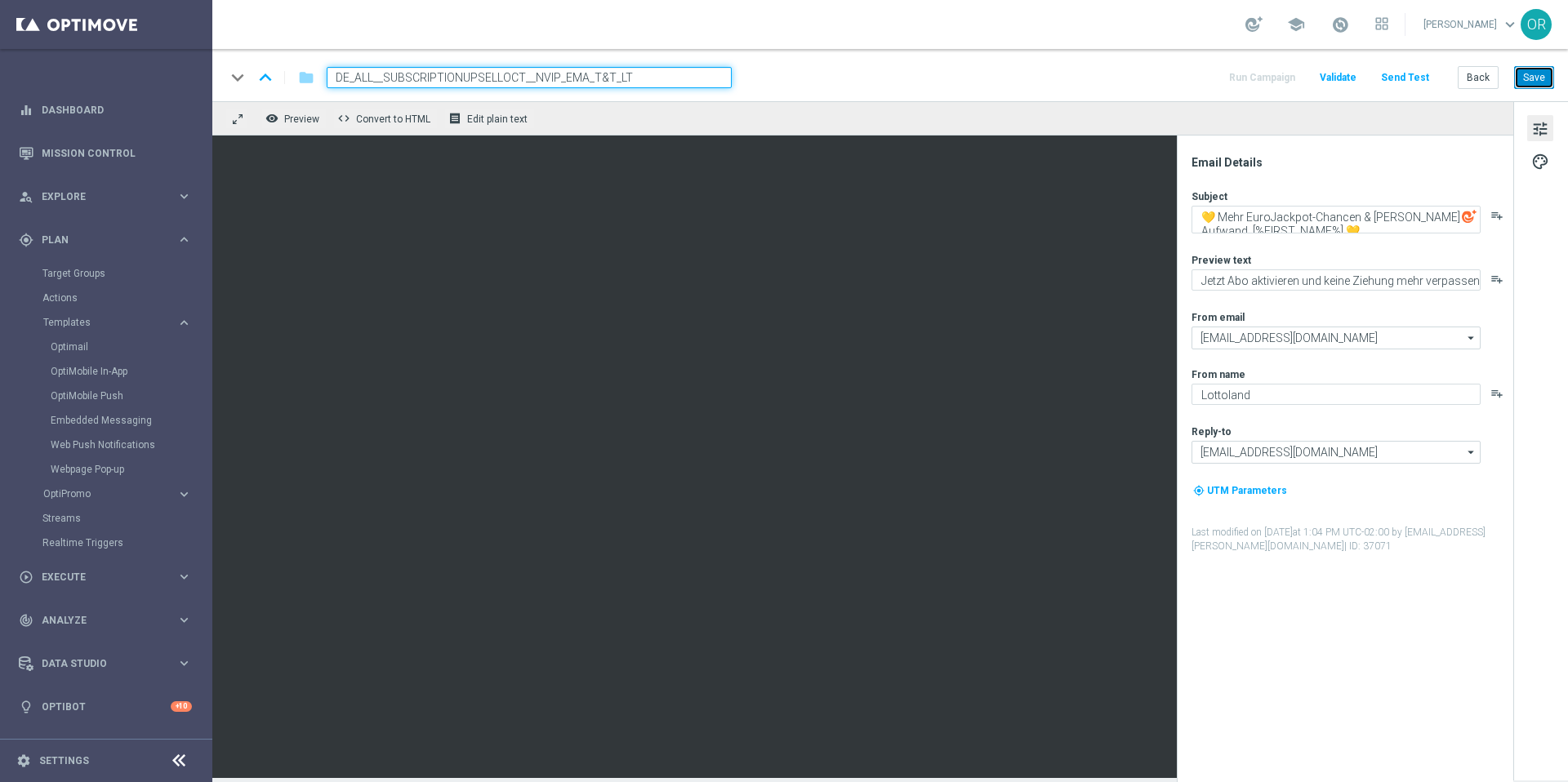
click at [1528, 79] on button "Save" at bounding box center [1534, 77] width 40 height 23
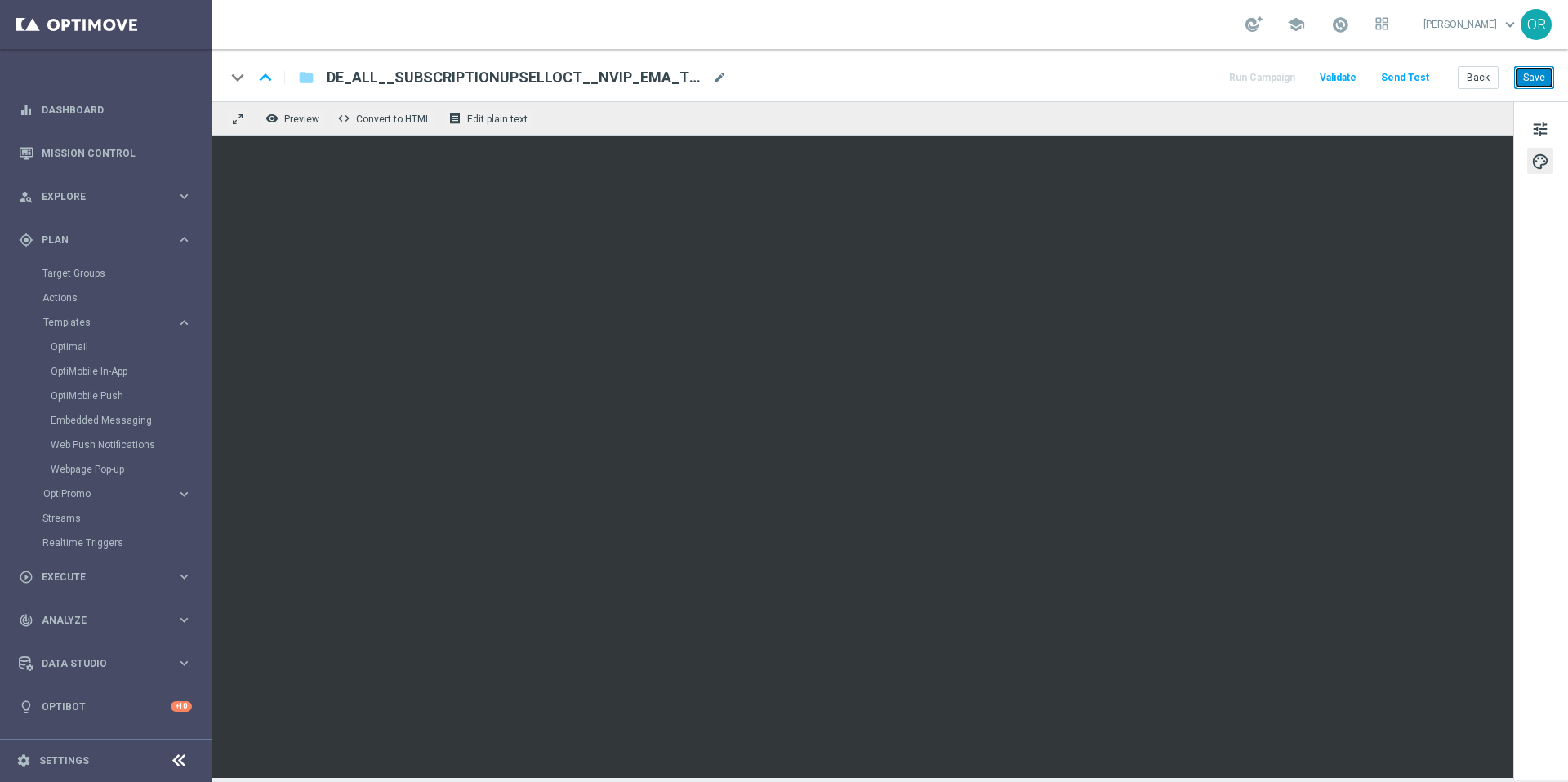
click at [1536, 77] on button "Save" at bounding box center [1534, 77] width 40 height 23
click at [1534, 77] on button "Save" at bounding box center [1534, 77] width 40 height 23
click at [539, 78] on span "DE_ALL__SUBSCRIPTIONUPSELLOCT__NVIP_EMA_T&T_LT" at bounding box center [516, 77] width 379 height 19
click at [0, 0] on input "DE_ALL__SUBSCRIPTIONUPSELLOCT__NVIP_EMA_T&T_LT" at bounding box center [0, 0] width 0 height 0
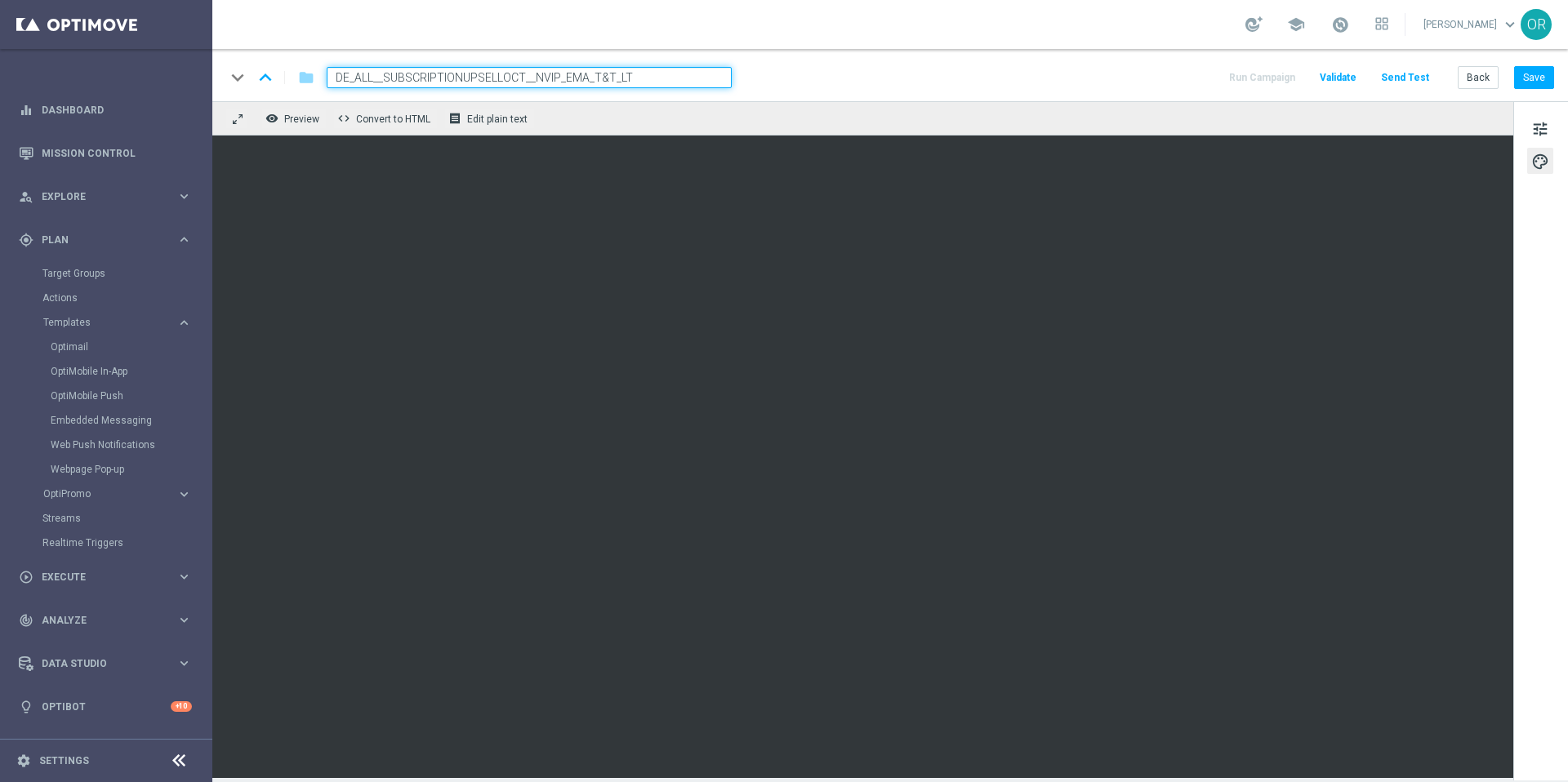
click at [539, 78] on input "DE_ALL__SUBSCRIPTIONUPSELLOCT__NVIP_EMA_T&T_LT" at bounding box center [529, 77] width 405 height 21
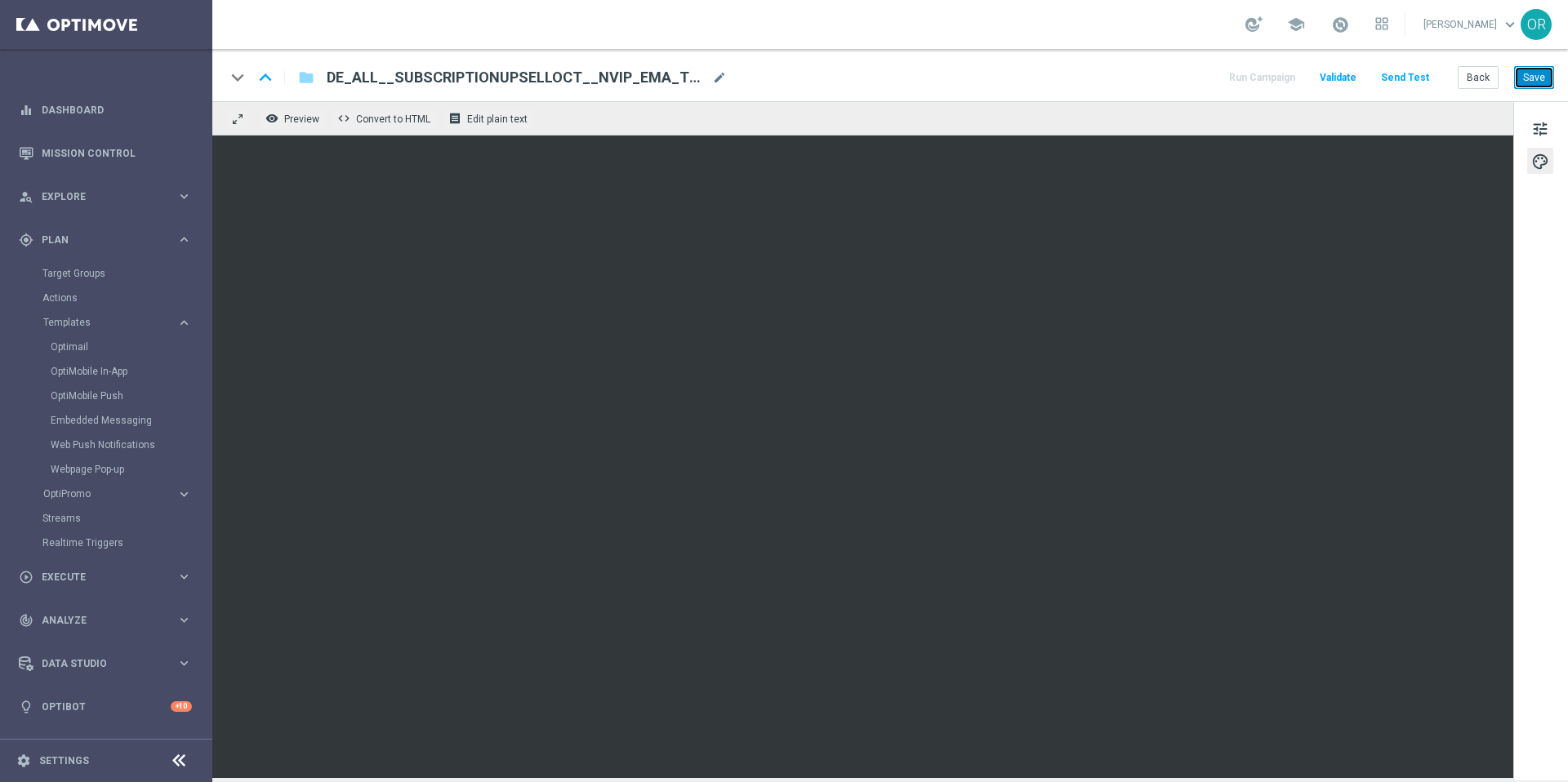
click at [1537, 74] on button "Save" at bounding box center [1534, 77] width 40 height 23
click at [309, 81] on icon "folder" at bounding box center [306, 77] width 17 height 19
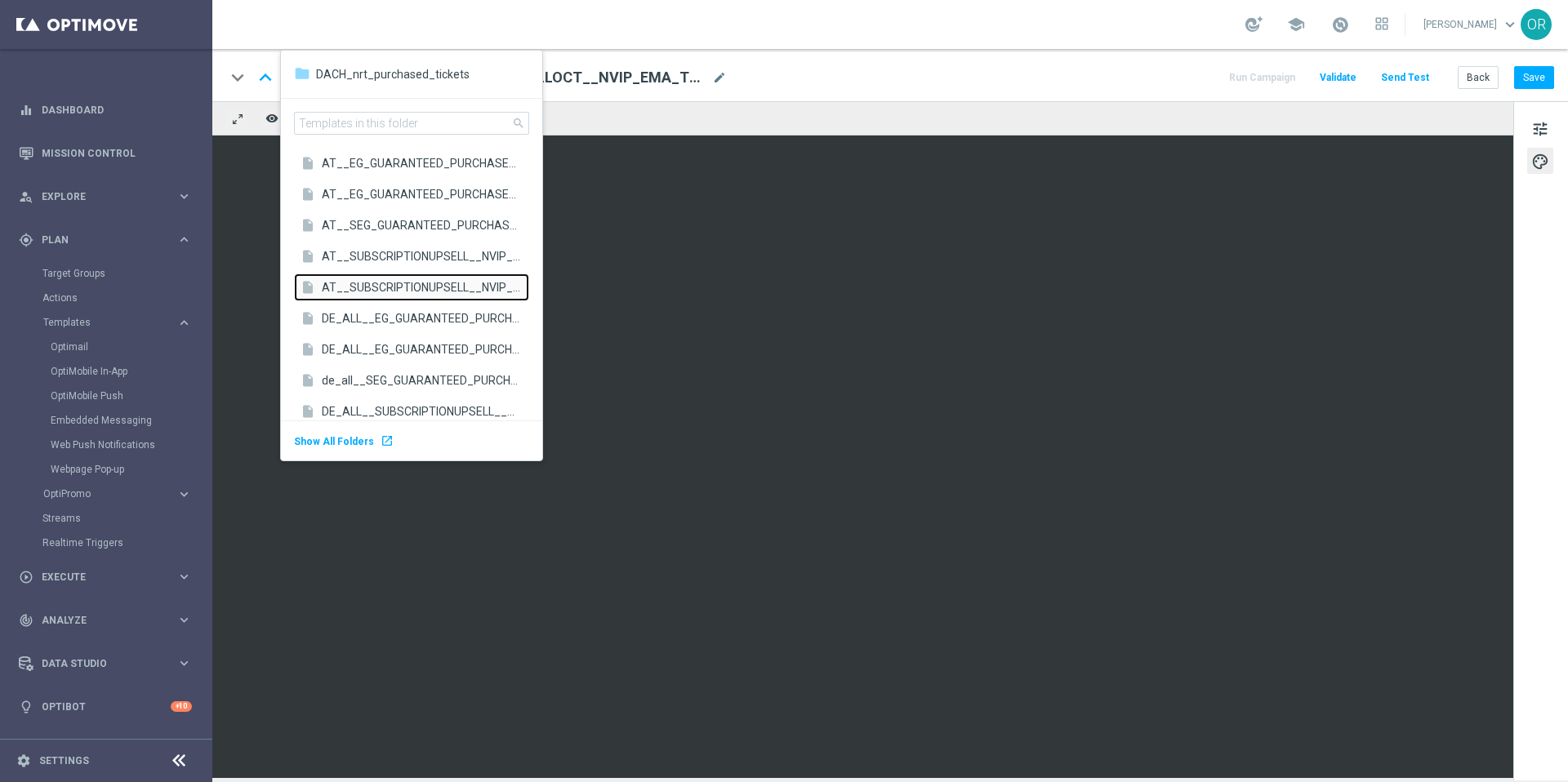
click at [418, 286] on span "AT__SUBSCRIPTIONUPSELL__NVIP_EMA_T&T_LT(1)" at bounding box center [421, 287] width 199 height 16
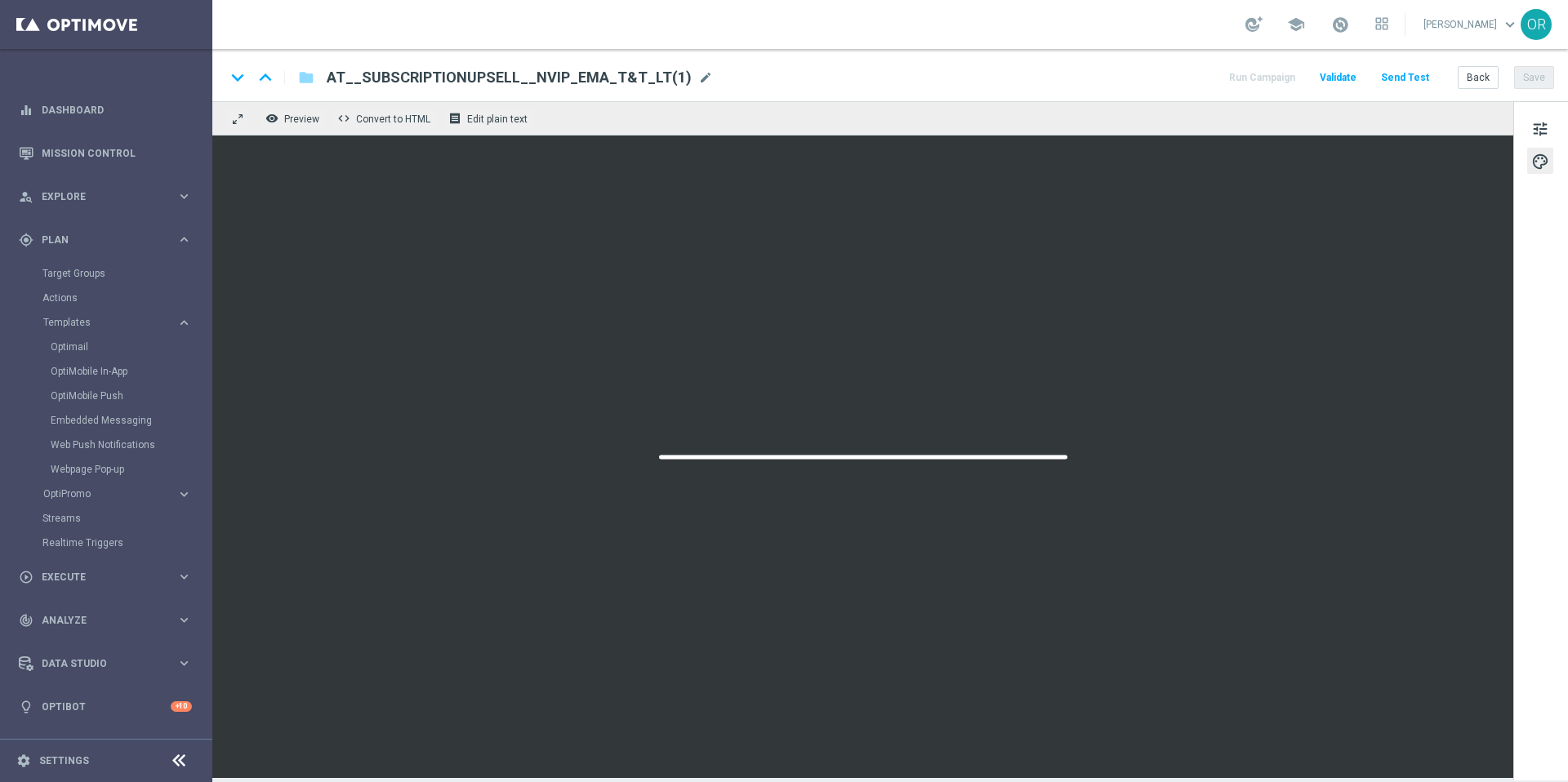
click at [670, 75] on span "AT__SUBSCRIPTIONUPSELL__NVIP_EMA_T&T_LT(1)" at bounding box center [509, 77] width 365 height 19
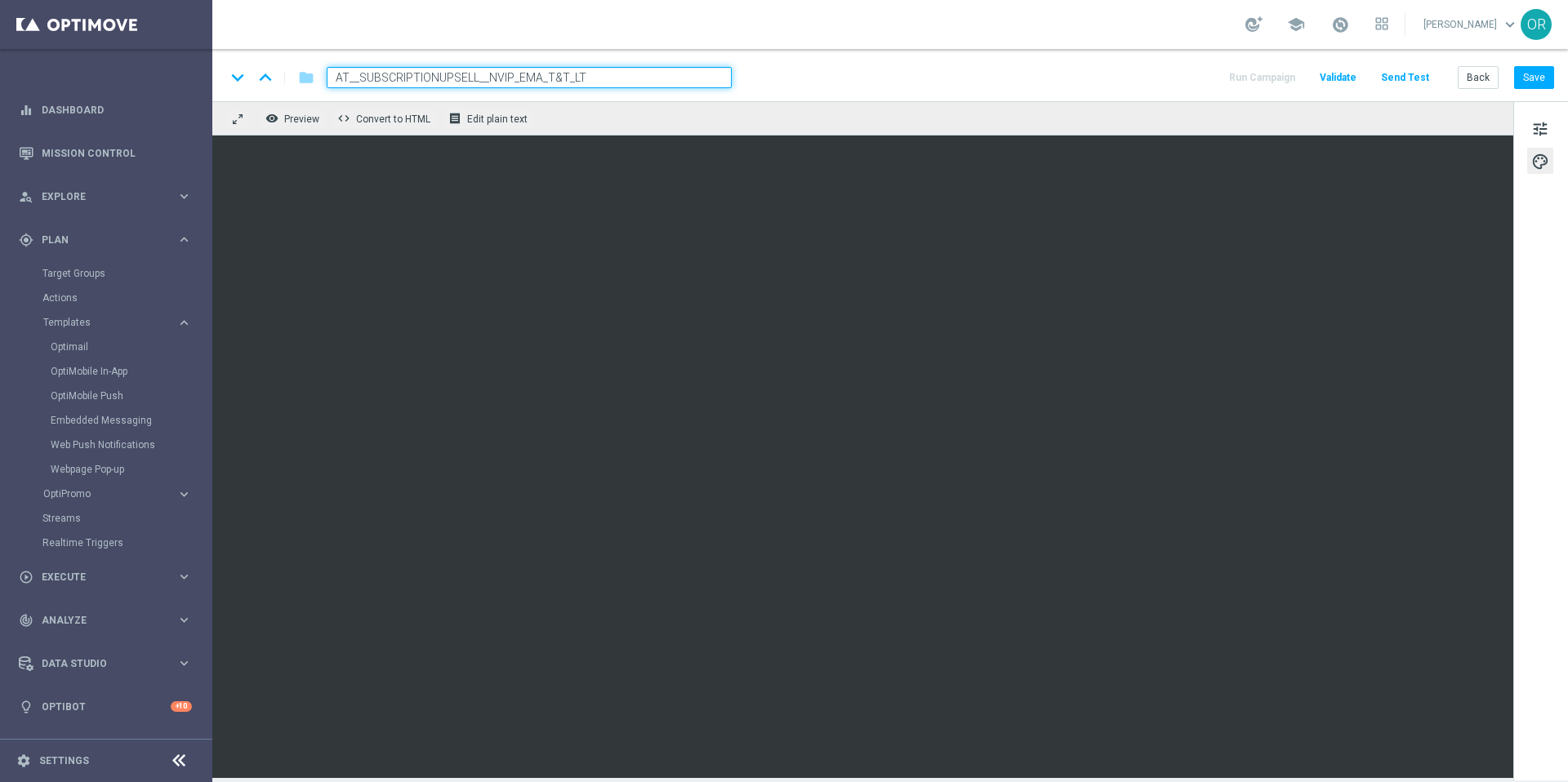
click at [475, 79] on input "AT__SUBSCRIPTIONUPSELL__NVIP_EMA_T&T_LT" at bounding box center [529, 77] width 405 height 21
type input "AT__SUBSCRIPTIONUPSELLOCT__NVIP_EMA_T&T_LT"
click at [1546, 76] on button "Save" at bounding box center [1534, 77] width 40 height 23
click at [600, 77] on input "AT__SUBSCRIPTIONUPSELLOCT__NVIP_EMA_T&T_LT" at bounding box center [529, 77] width 405 height 21
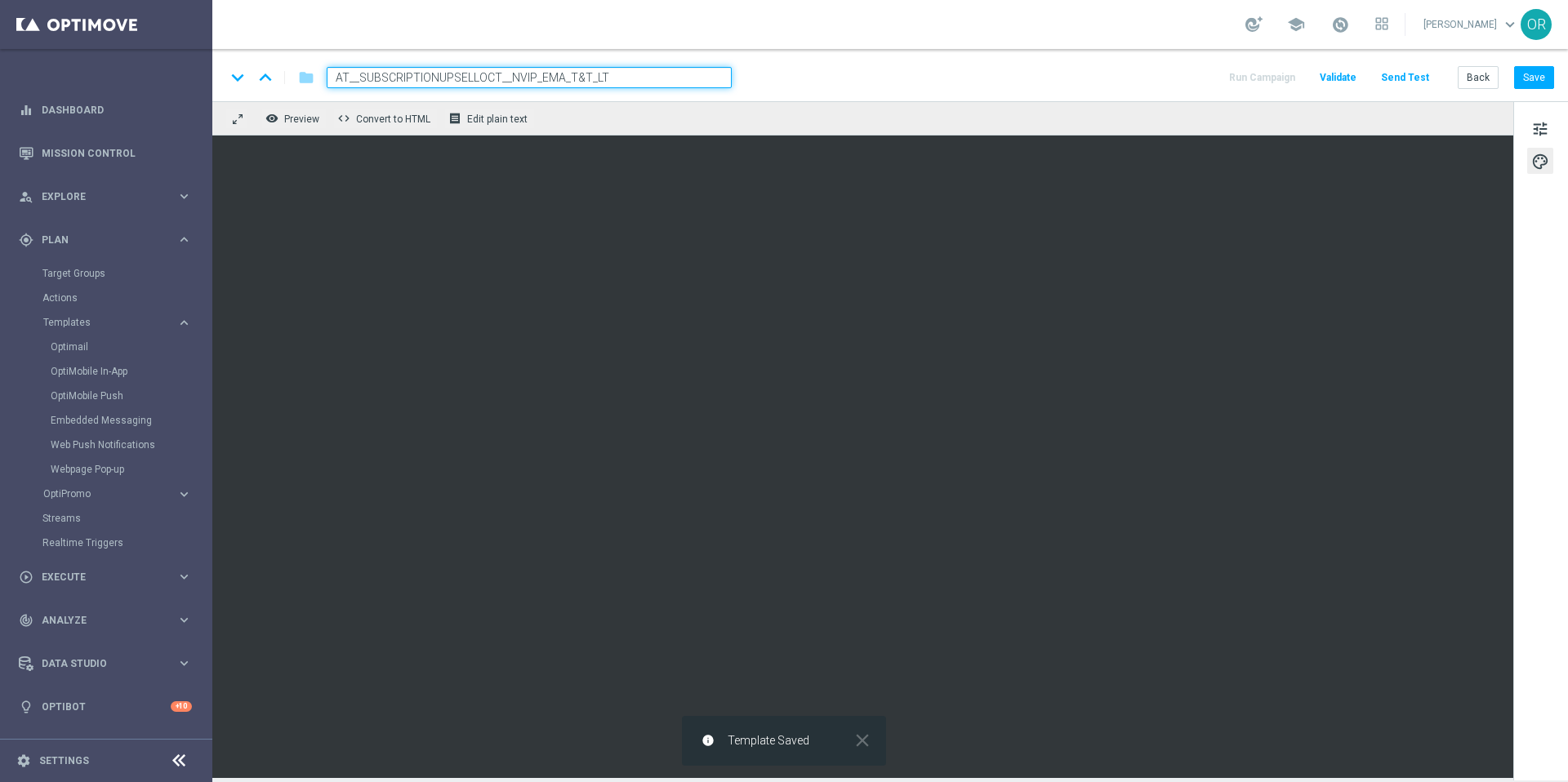
click at [600, 77] on input "AT__SUBSCRIPTIONUPSELLOCT__NVIP_EMA_T&T_LT" at bounding box center [529, 77] width 405 height 21
click at [1529, 82] on button "Save" at bounding box center [1534, 77] width 40 height 23
click at [1547, 84] on button "Save" at bounding box center [1534, 77] width 40 height 23
